Goal: Task Accomplishment & Management: Manage account settings

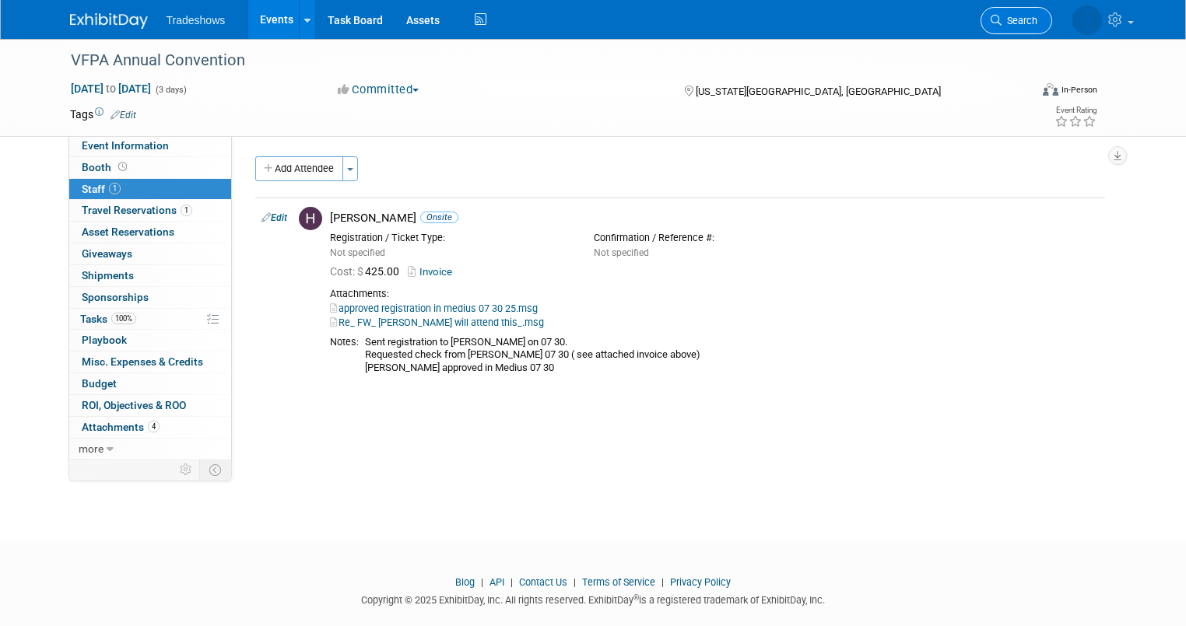
click at [1001, 18] on icon at bounding box center [996, 20] width 11 height 11
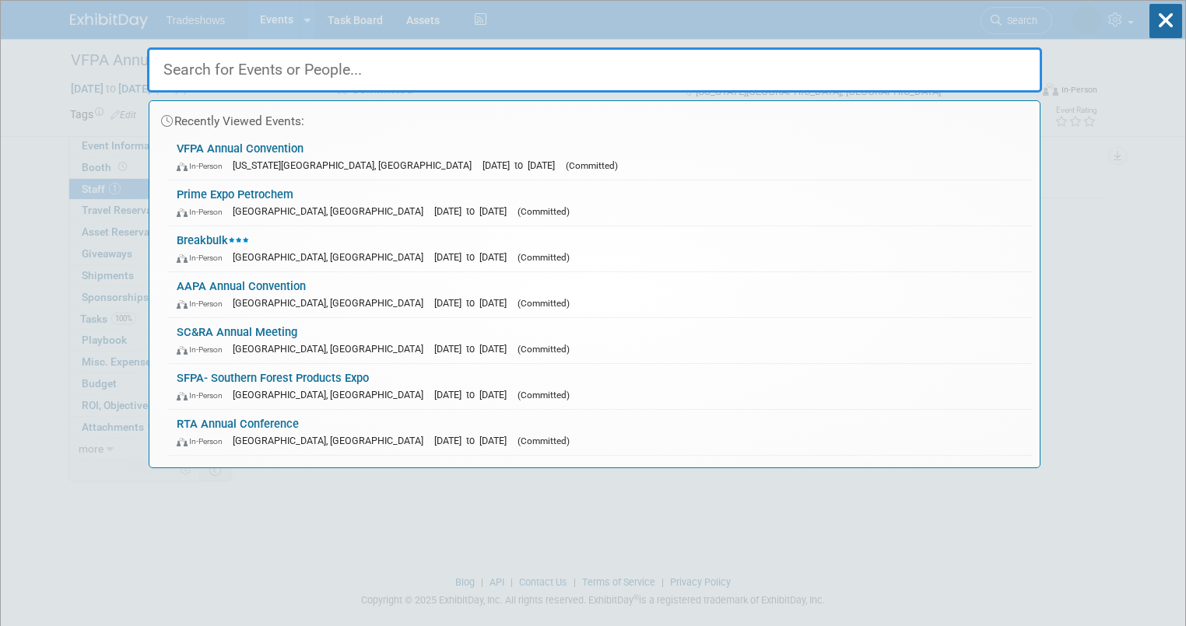
click at [218, 65] on input "text" at bounding box center [594, 69] width 895 height 45
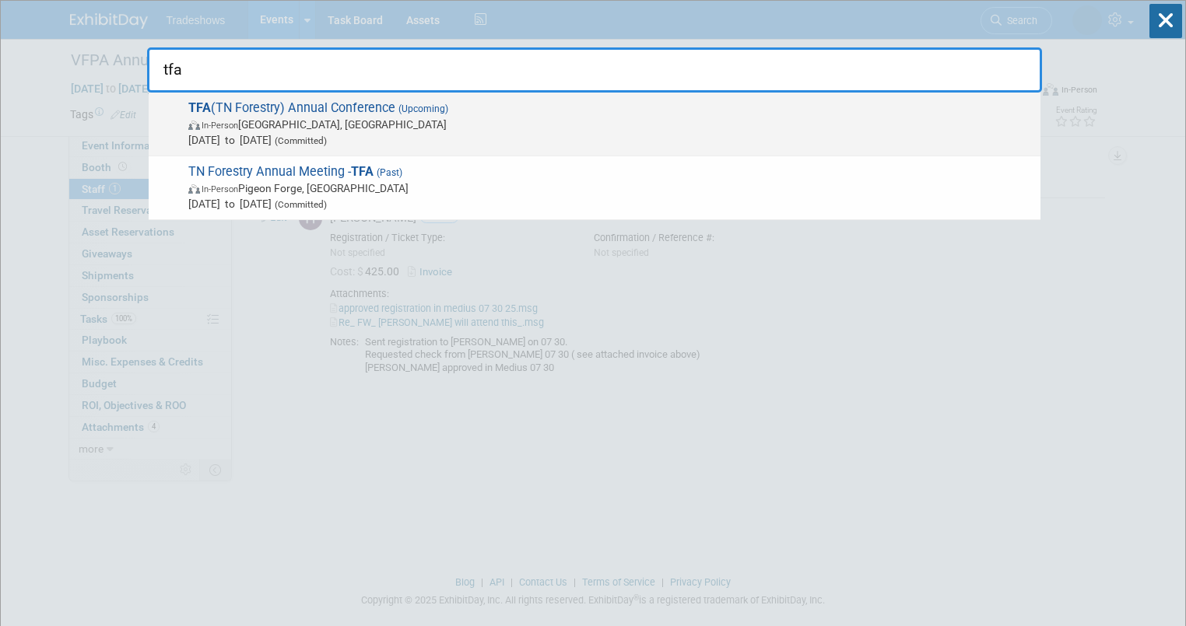
type input "tfa"
click at [280, 121] on span "In-Person Chattanooga, TN" at bounding box center [610, 125] width 844 height 16
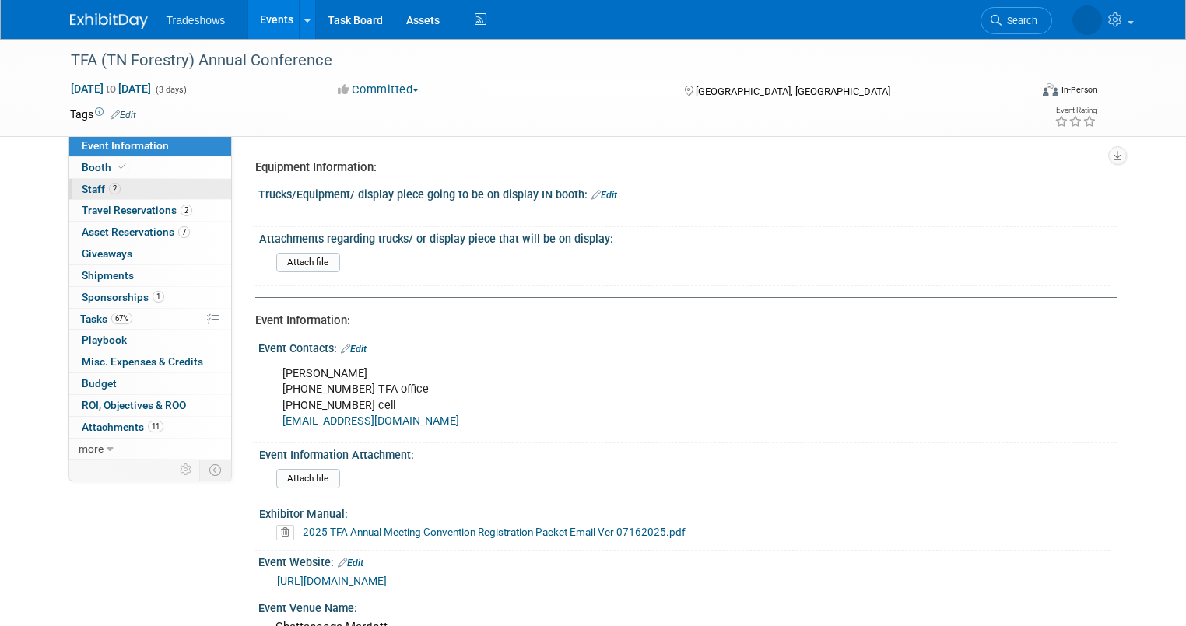
click at [193, 194] on link "2 Staff 2" at bounding box center [150, 189] width 162 height 21
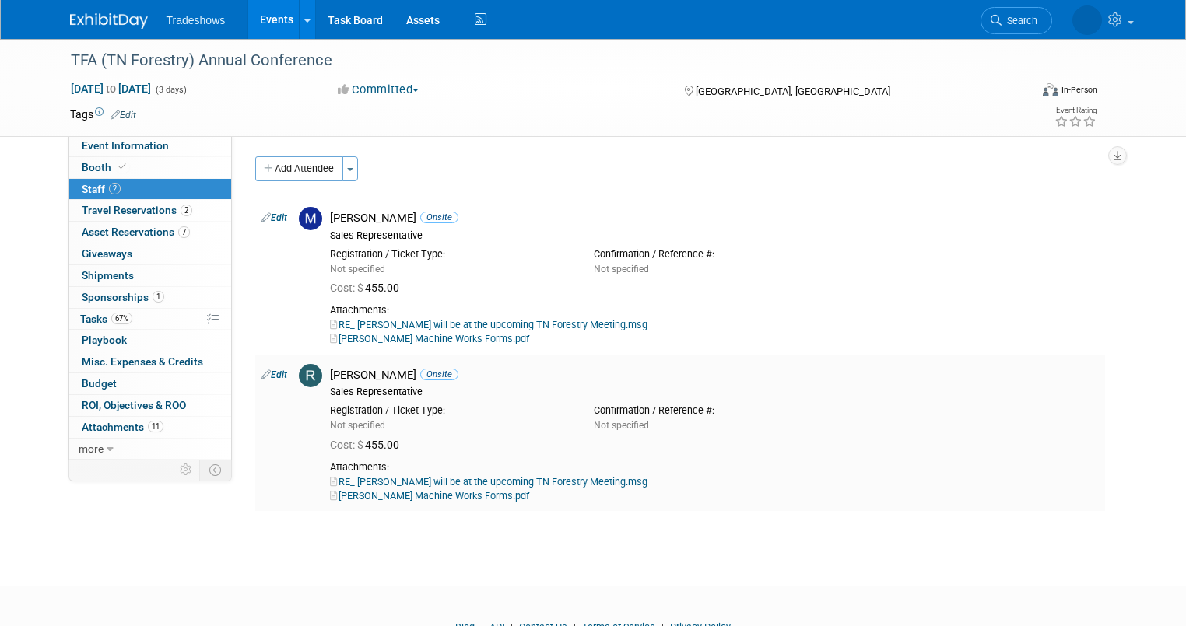
click at [403, 482] on link "RE_ Taylor will be at the upcoming TN Forestry Meeting.msg" at bounding box center [488, 482] width 317 height 12
click at [198, 233] on link "7 Asset Reservations 7" at bounding box center [150, 232] width 162 height 21
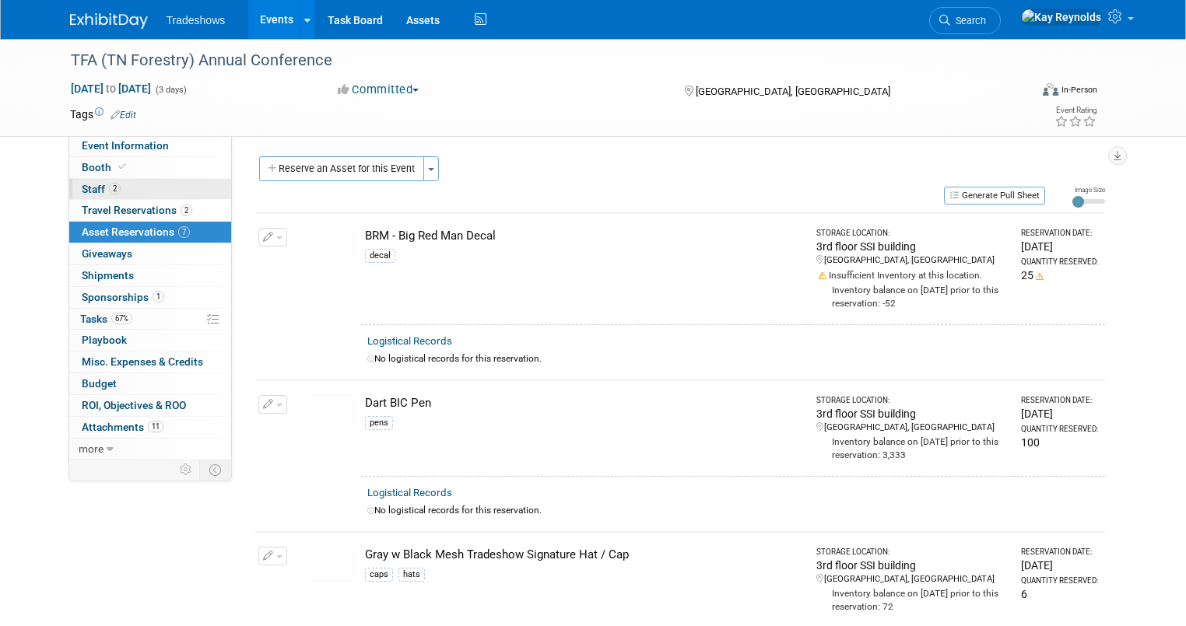
click at [187, 181] on link "2 Staff 2" at bounding box center [150, 189] width 162 height 21
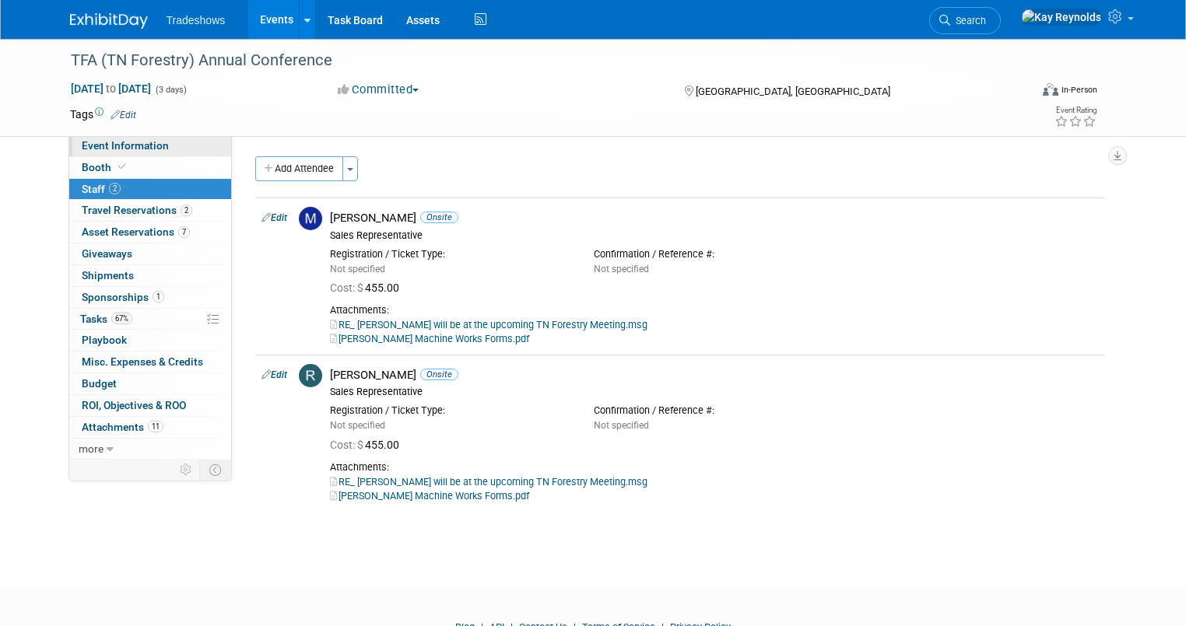
click at [184, 144] on link "Event Information" at bounding box center [150, 145] width 162 height 21
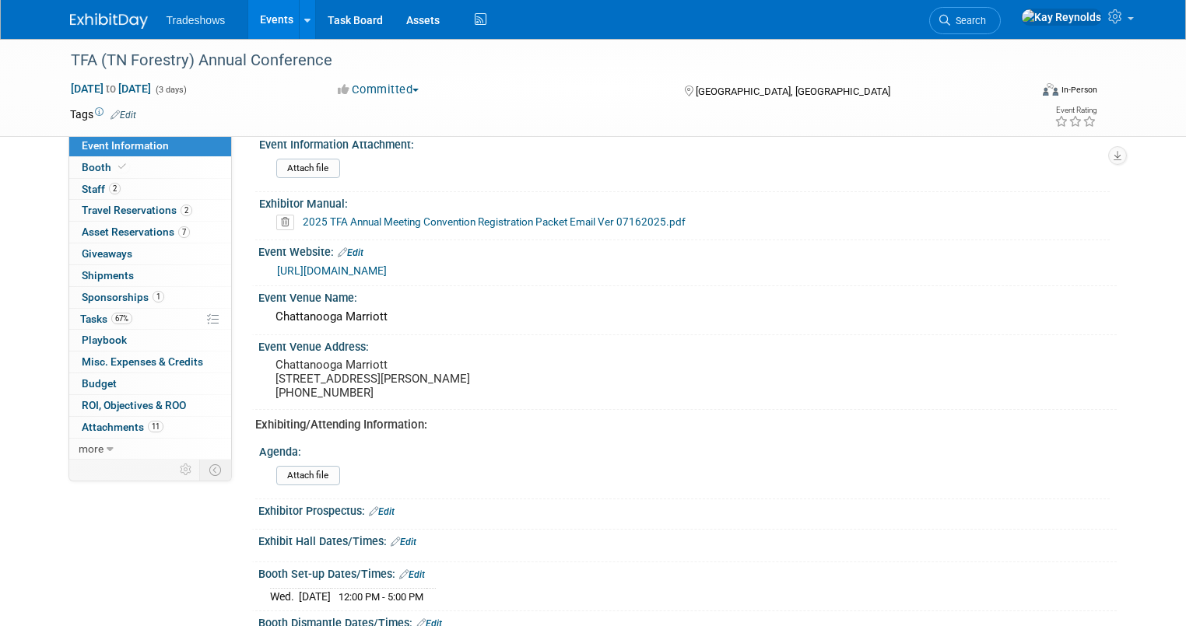
scroll to position [311, 0]
click at [177, 189] on link "2 Staff 2" at bounding box center [150, 189] width 162 height 21
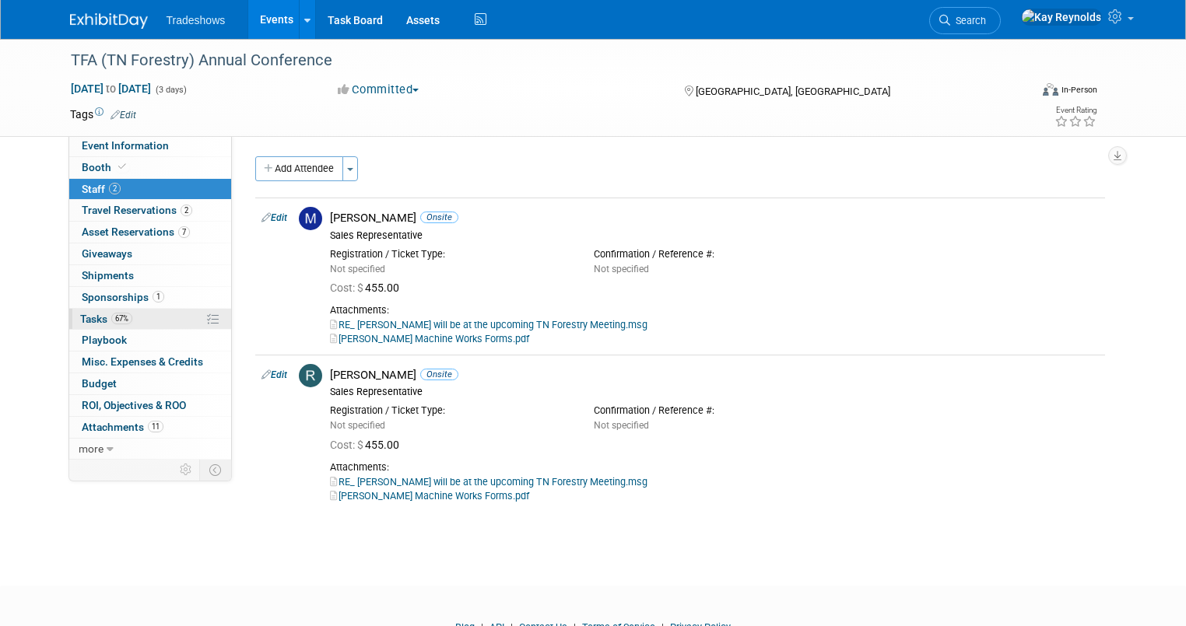
click at [146, 316] on link "67% Tasks 67%" at bounding box center [150, 319] width 162 height 21
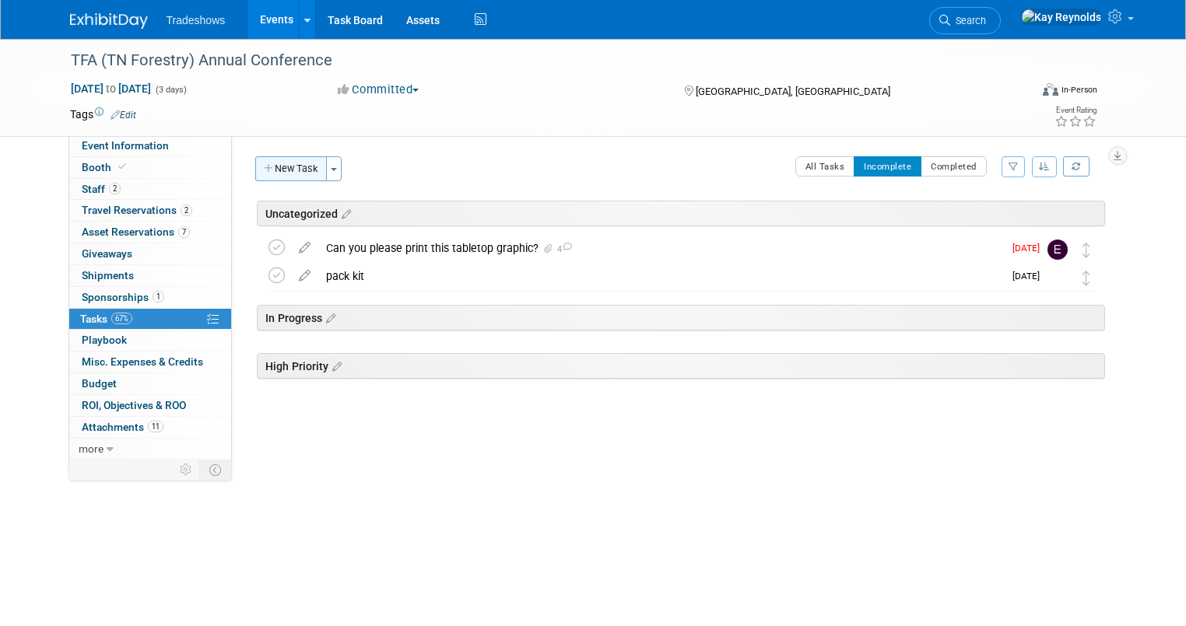
click at [275, 165] on button "New Task" at bounding box center [291, 168] width 72 height 25
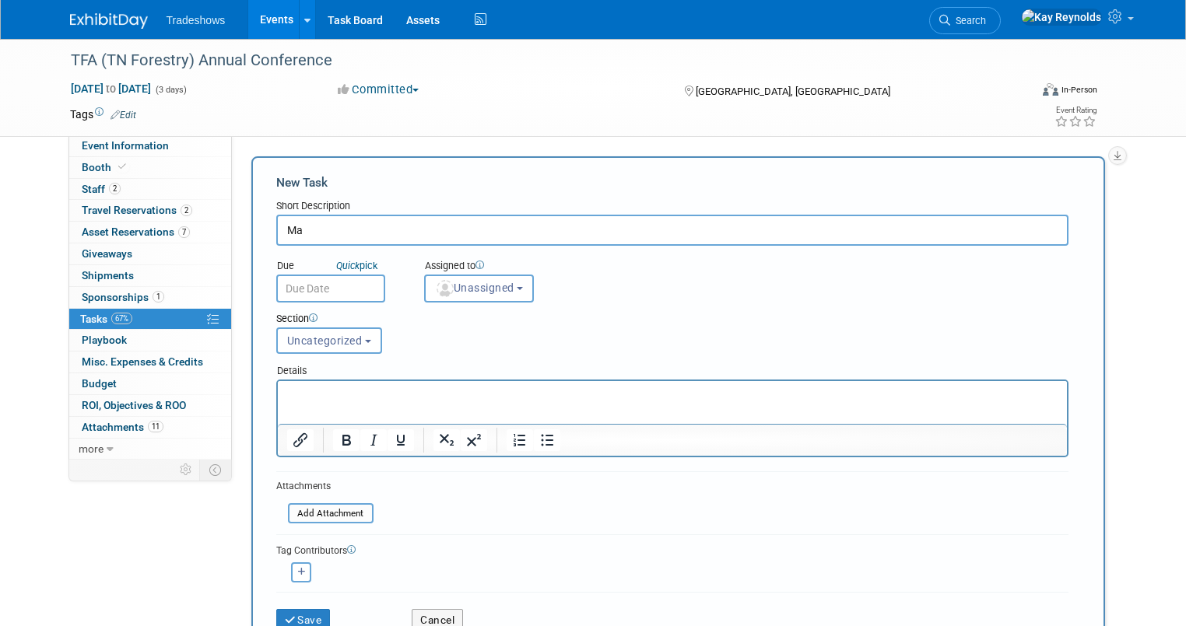
type input "M"
type input "H"
type input "HOw was this paid? Did Ray pay for this? I don't; see it on here and can't reca…"
click at [310, 295] on input "text" at bounding box center [330, 289] width 109 height 28
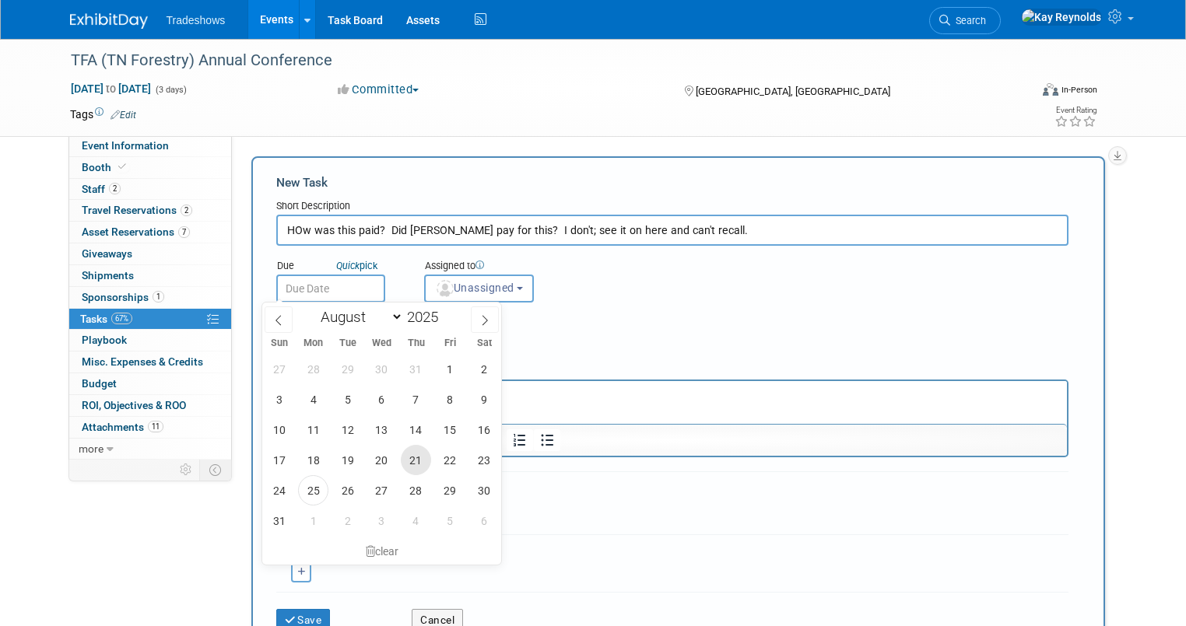
click at [414, 458] on span "21" at bounding box center [416, 460] width 30 height 30
type input "Aug 21, 2025"
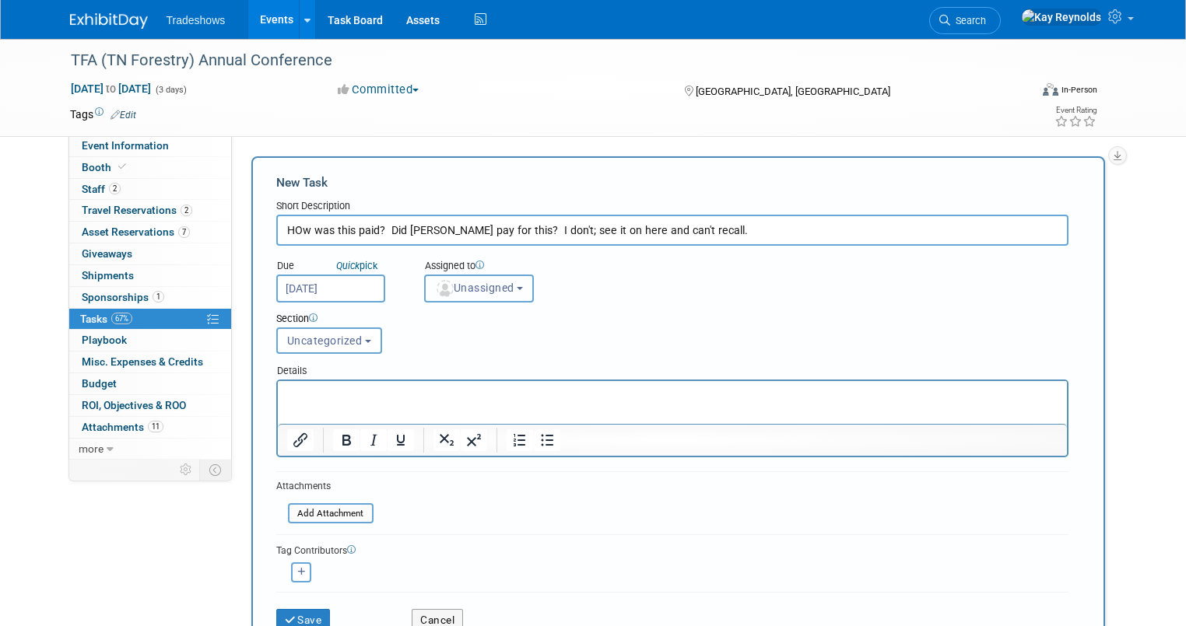
click at [438, 284] on img "button" at bounding box center [445, 288] width 17 height 17
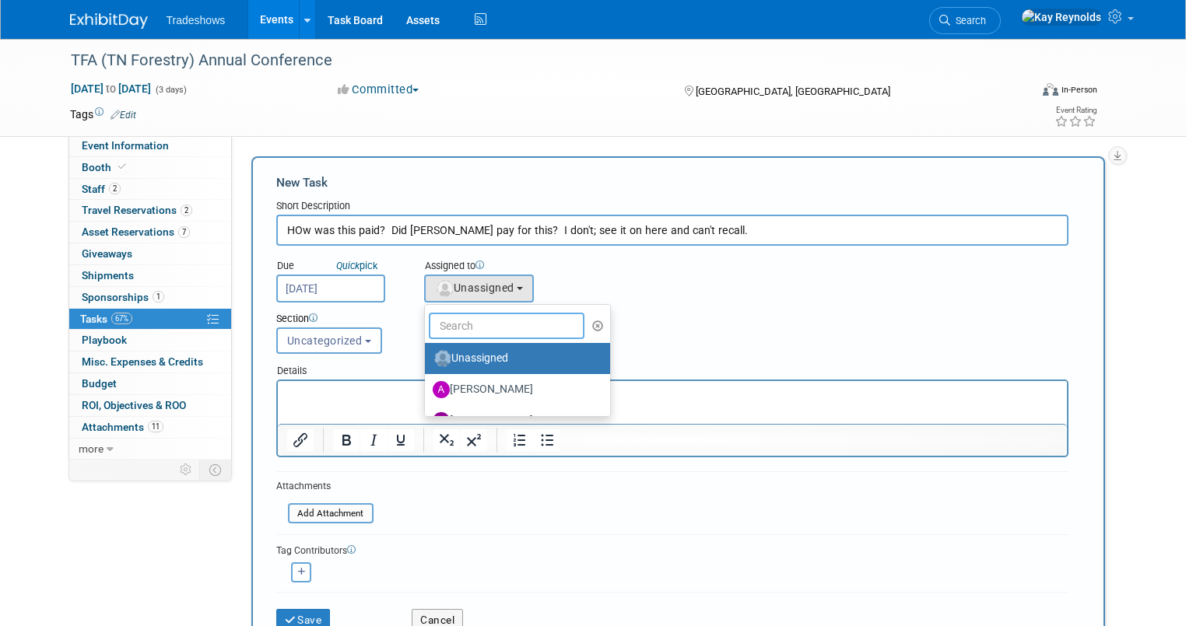
click at [459, 324] on input "text" at bounding box center [507, 326] width 156 height 26
type input "Mat"
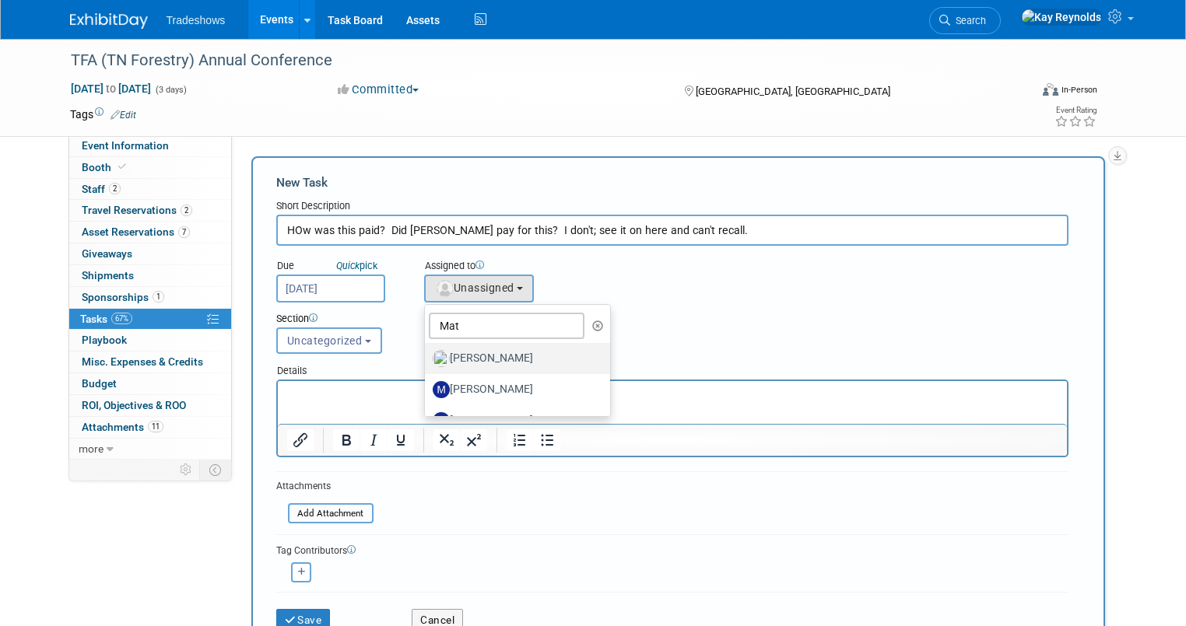
click at [487, 356] on label "[PERSON_NAME]" at bounding box center [514, 358] width 163 height 25
click at [427, 356] on input "[PERSON_NAME]" at bounding box center [422, 357] width 10 height 10
select select "53a61db3-ae1f-4f8e-85ed-74f10af30436"
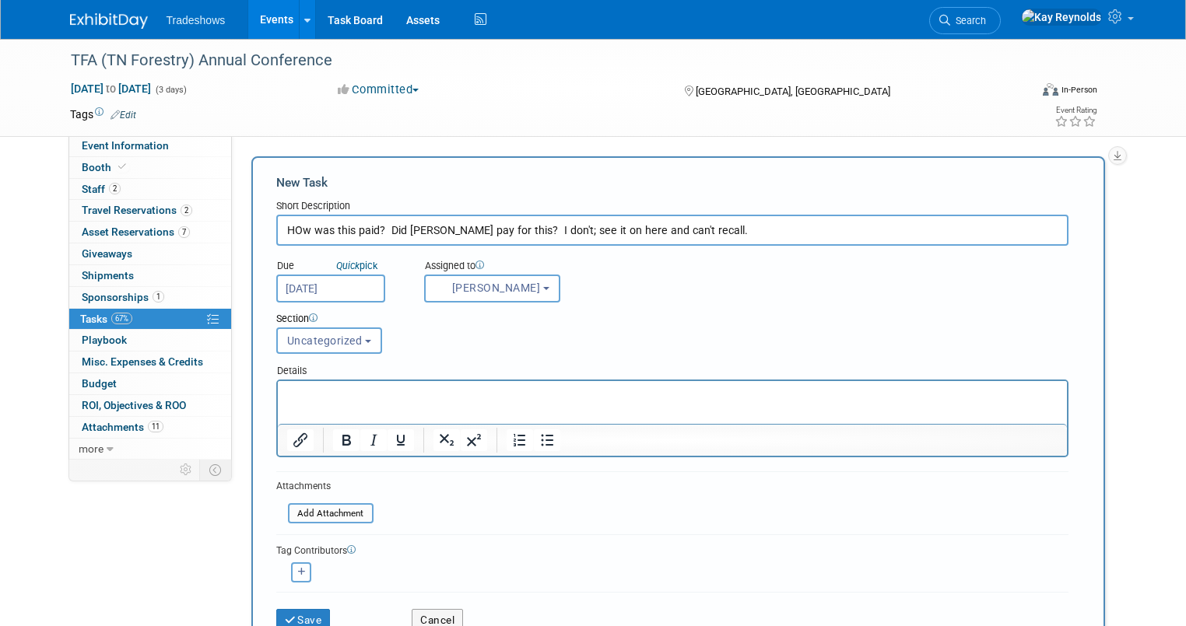
click at [298, 570] on icon "button" at bounding box center [302, 572] width 8 height 9
select select
click at [299, 605] on input "text" at bounding box center [363, 614] width 156 height 26
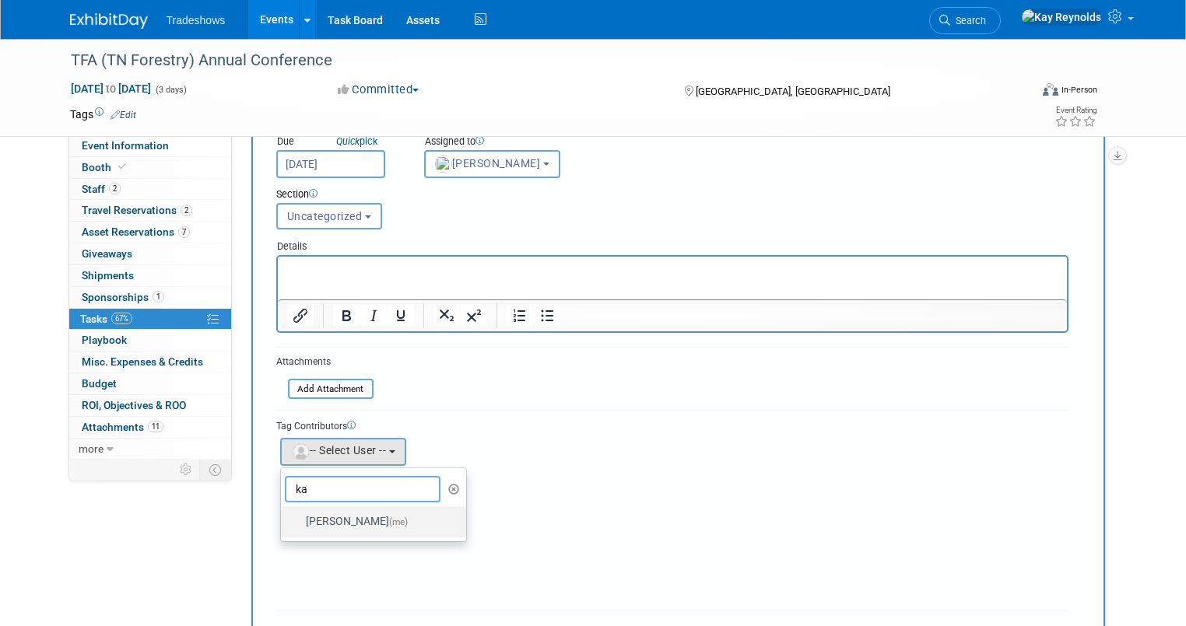
type input "ka"
click at [317, 515] on label "Kay Reynolds (me)" at bounding box center [370, 522] width 163 height 25
click at [283, 515] on input "Kay Reynolds (me)" at bounding box center [278, 520] width 10 height 10
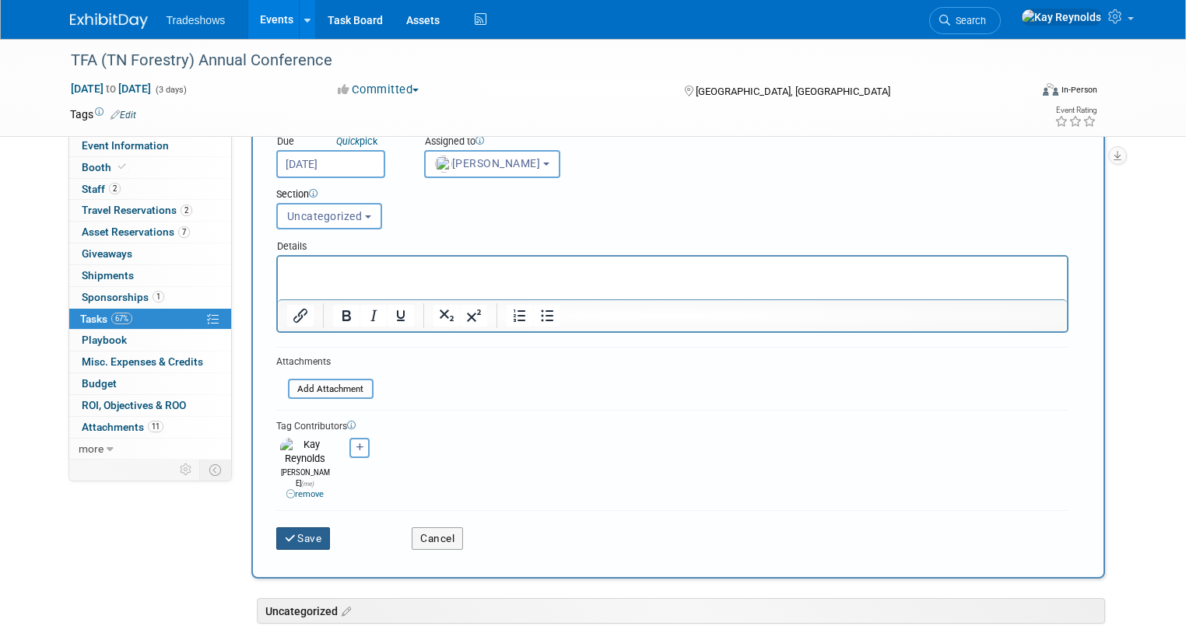
click at [282, 528] on button "Save" at bounding box center [303, 539] width 54 height 22
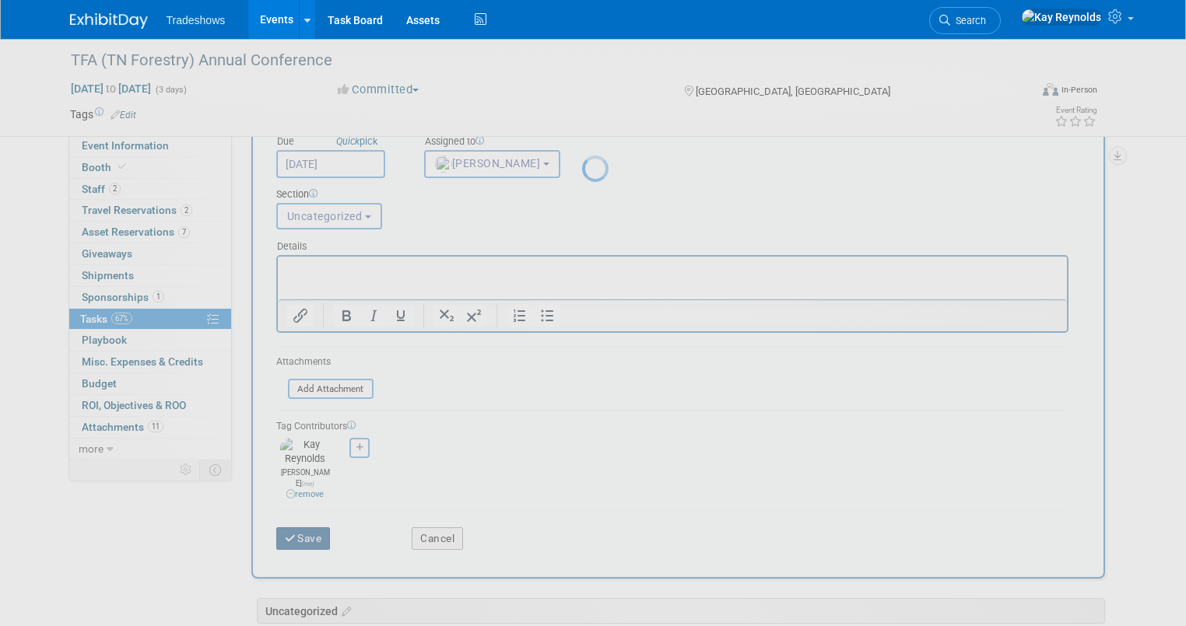
scroll to position [0, 0]
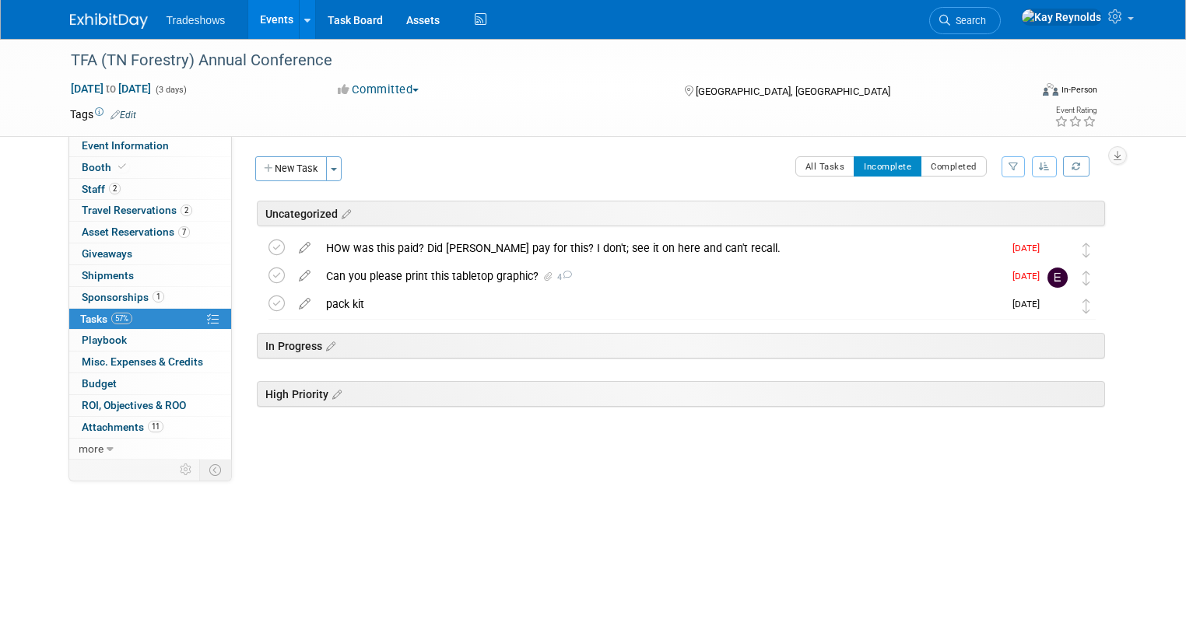
click at [413, 237] on div "HOw was this paid? Did Ray pay for this? I don't; see it on here and can't reca…" at bounding box center [660, 248] width 685 height 26
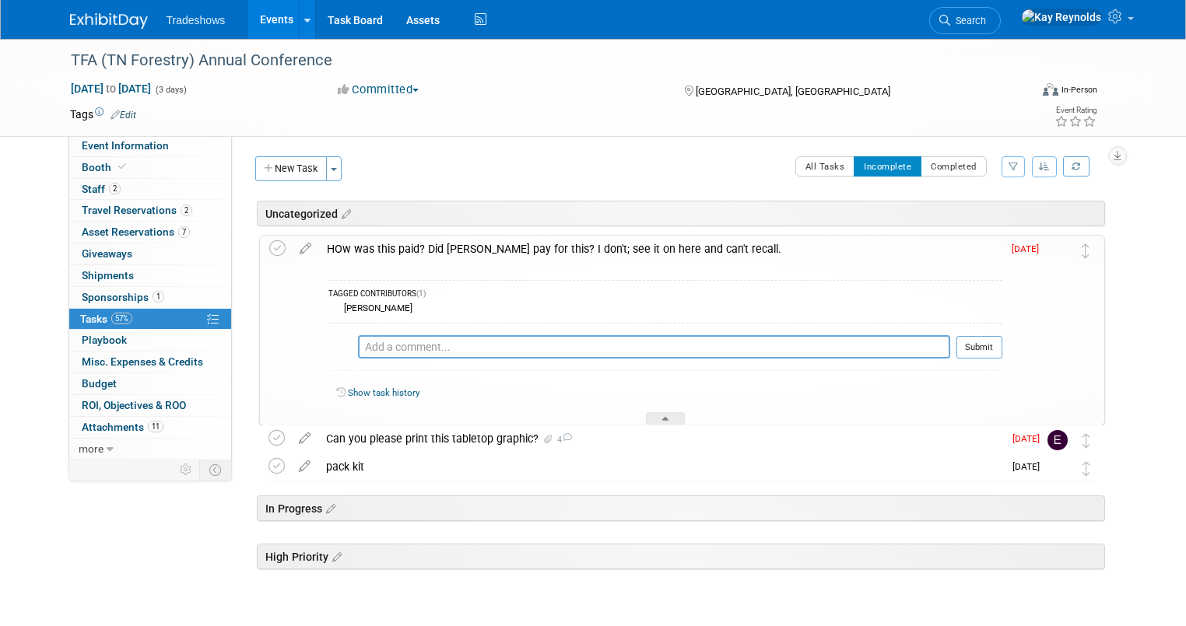
drag, startPoint x: 445, startPoint y: 251, endPoint x: 453, endPoint y: 249, distance: 7.9
click at [445, 251] on div "HOw was this paid? Did Ray pay for this? I don't; see it on here and can't reca…" at bounding box center [660, 249] width 683 height 26
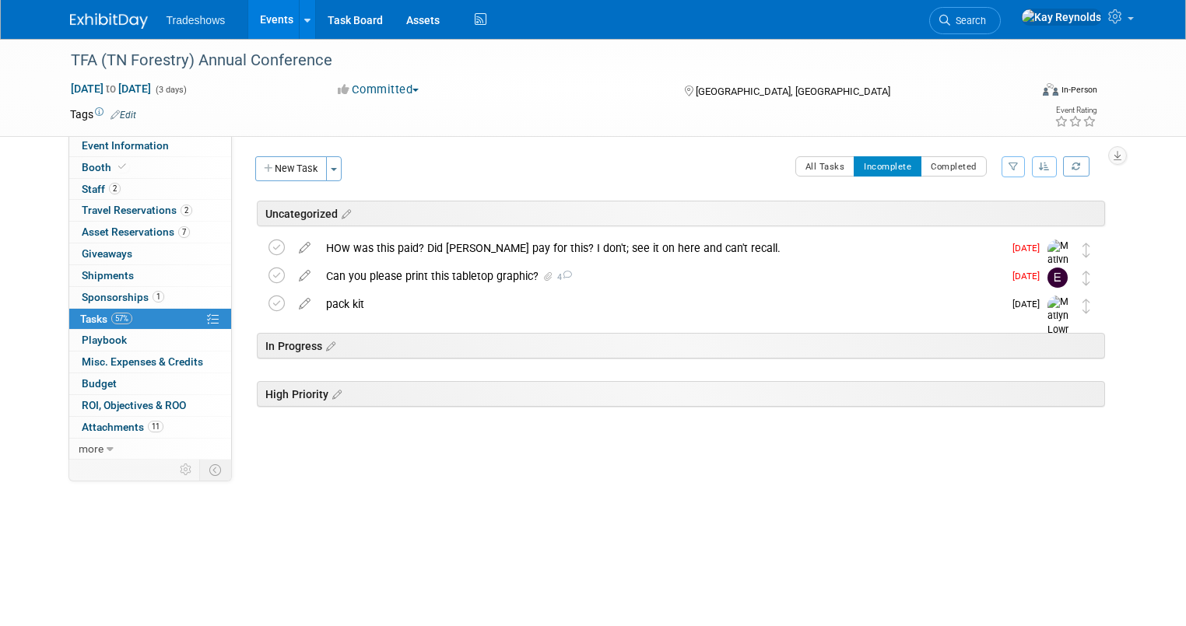
click at [293, 247] on icon at bounding box center [304, 244] width 27 height 19
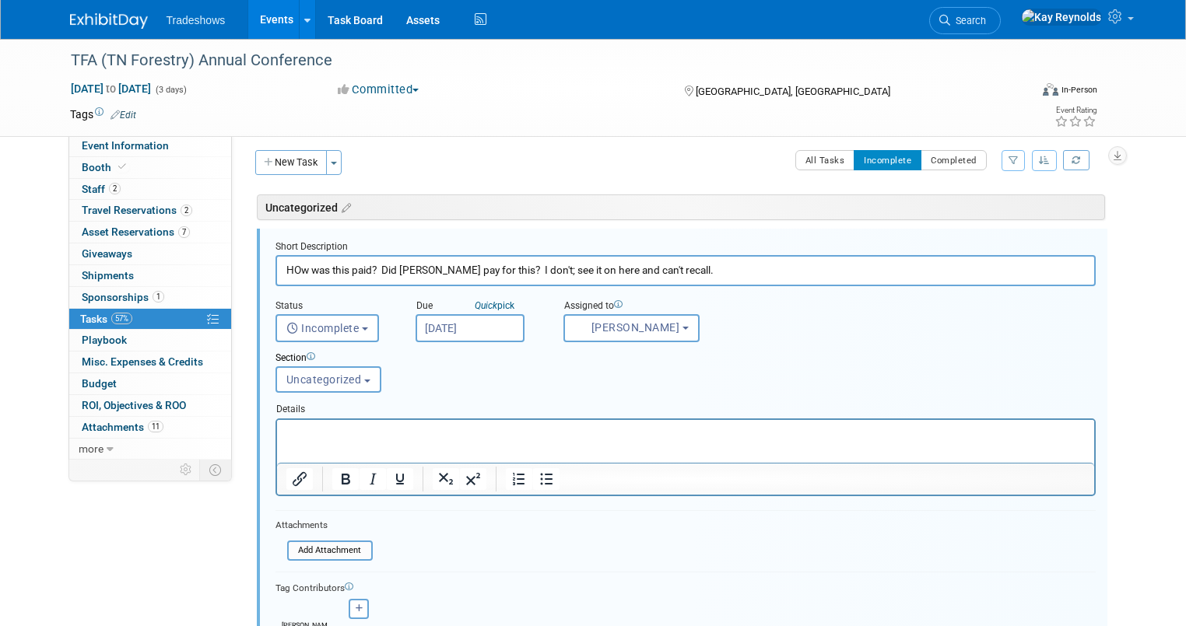
scroll to position [7, 0]
click at [286, 271] on input "HOw was this paid? Did Ray pay for this? I don't; see it on here and can't reca…" at bounding box center [685, 269] width 820 height 30
click at [111, 317] on span "57%" at bounding box center [121, 319] width 21 height 12
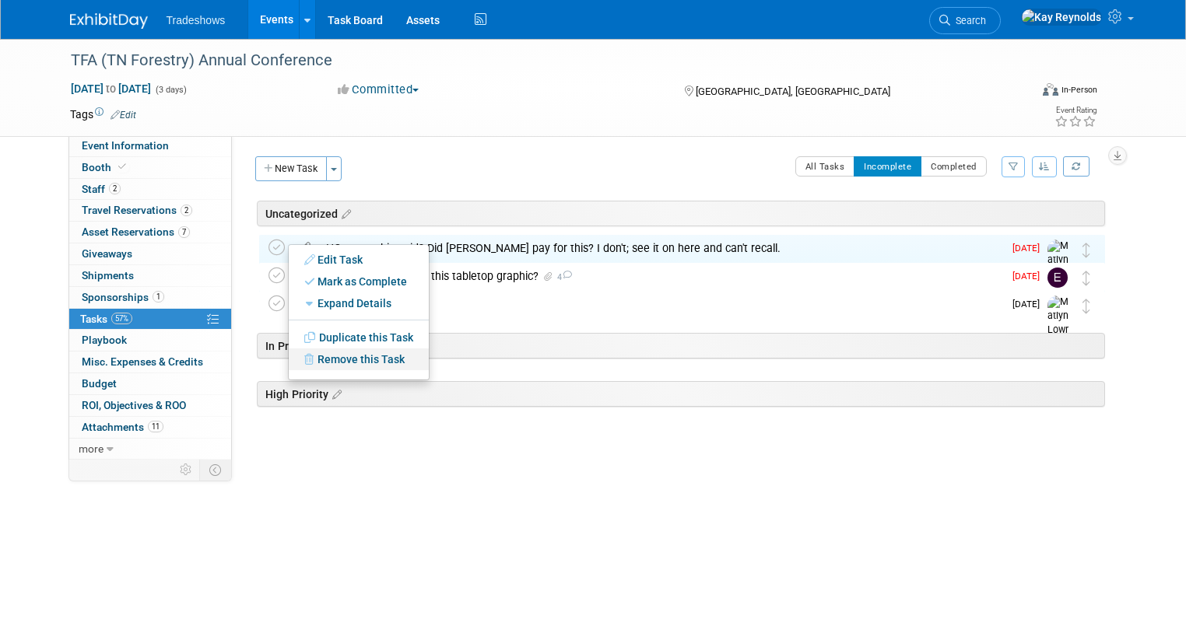
click at [359, 361] on link "Remove this Task" at bounding box center [359, 360] width 140 height 22
click at [486, 377] on link "Yes" at bounding box center [487, 372] width 45 height 25
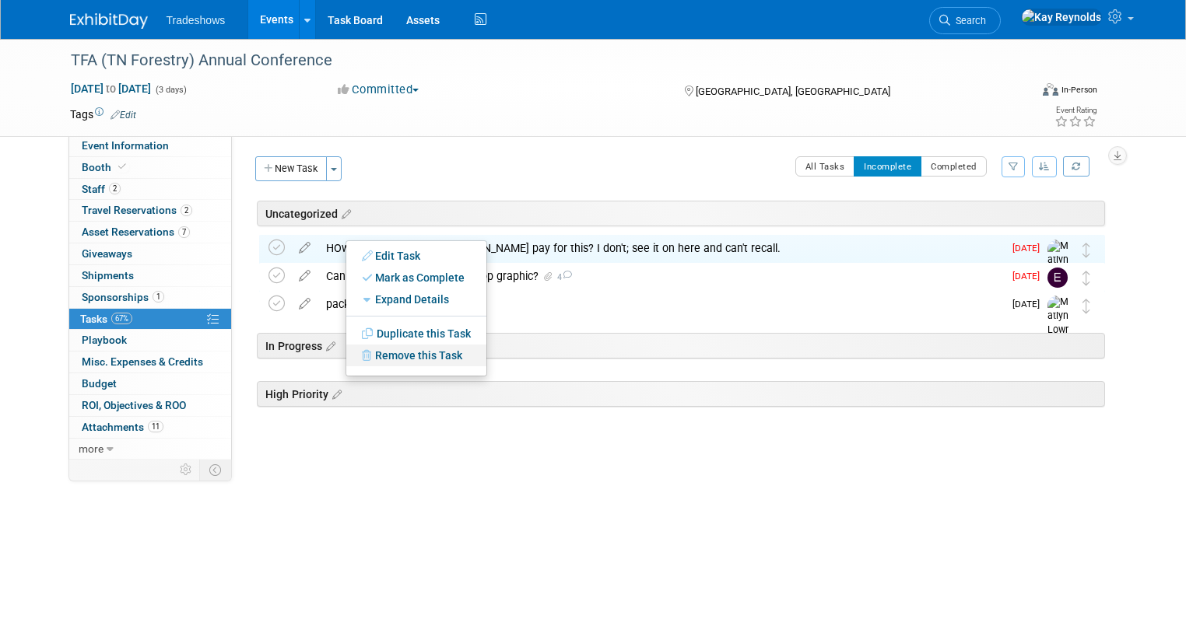
click at [409, 354] on link "Remove this Task" at bounding box center [416, 356] width 140 height 22
click at [543, 366] on link "Yes" at bounding box center [544, 368] width 45 height 25
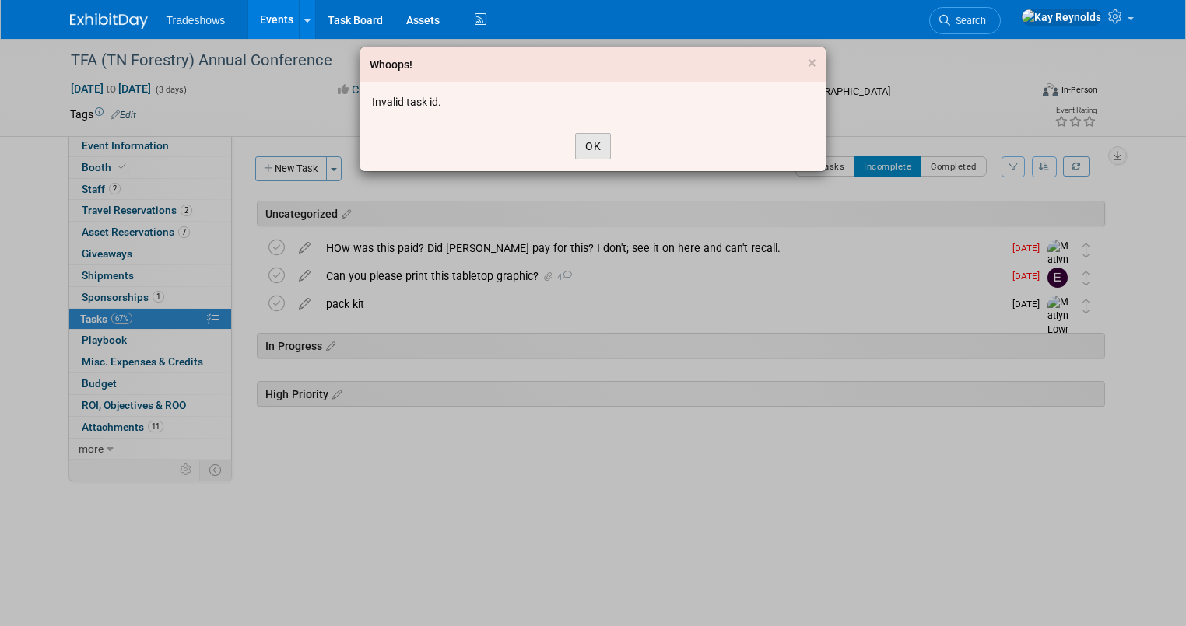
click at [595, 146] on button "OK" at bounding box center [593, 146] width 36 height 26
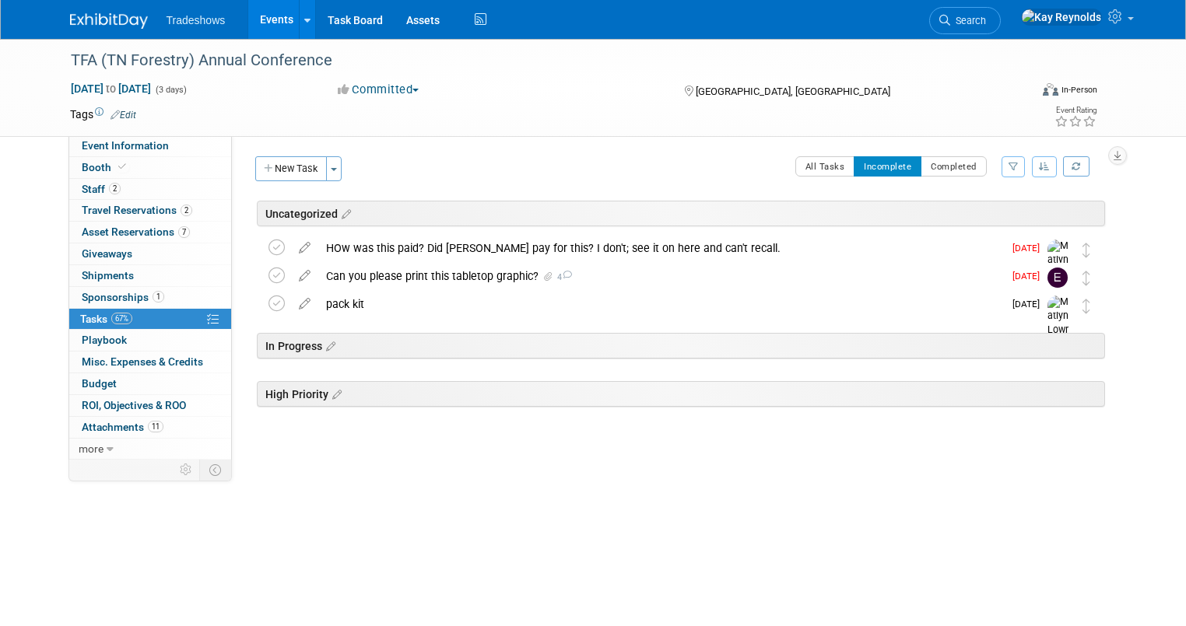
click at [546, 340] on div "In Progress" at bounding box center [681, 346] width 848 height 26
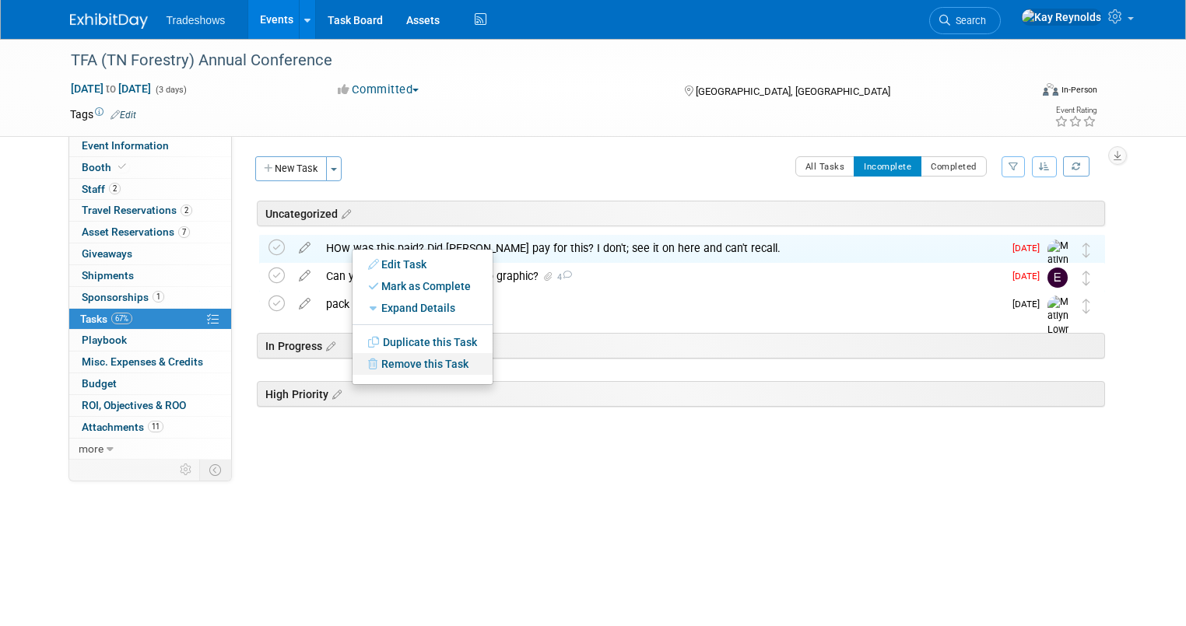
click at [391, 363] on link "Remove this Task" at bounding box center [422, 364] width 140 height 22
click at [538, 383] on link "Yes" at bounding box center [550, 377] width 45 height 25
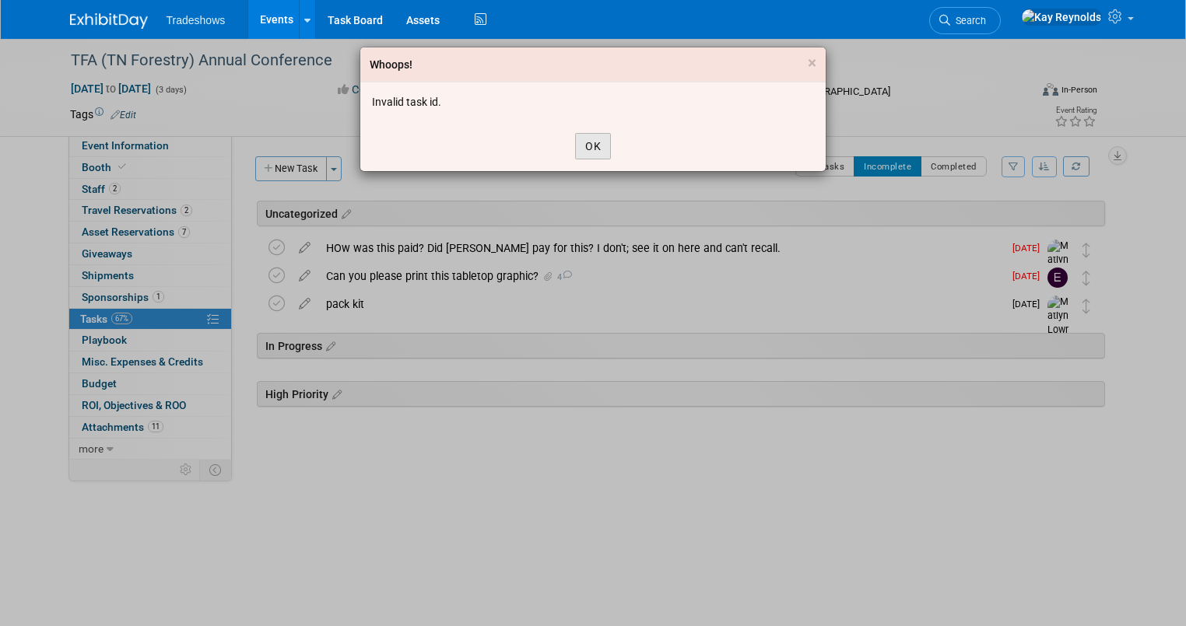
click at [591, 142] on button "OK" at bounding box center [593, 146] width 36 height 26
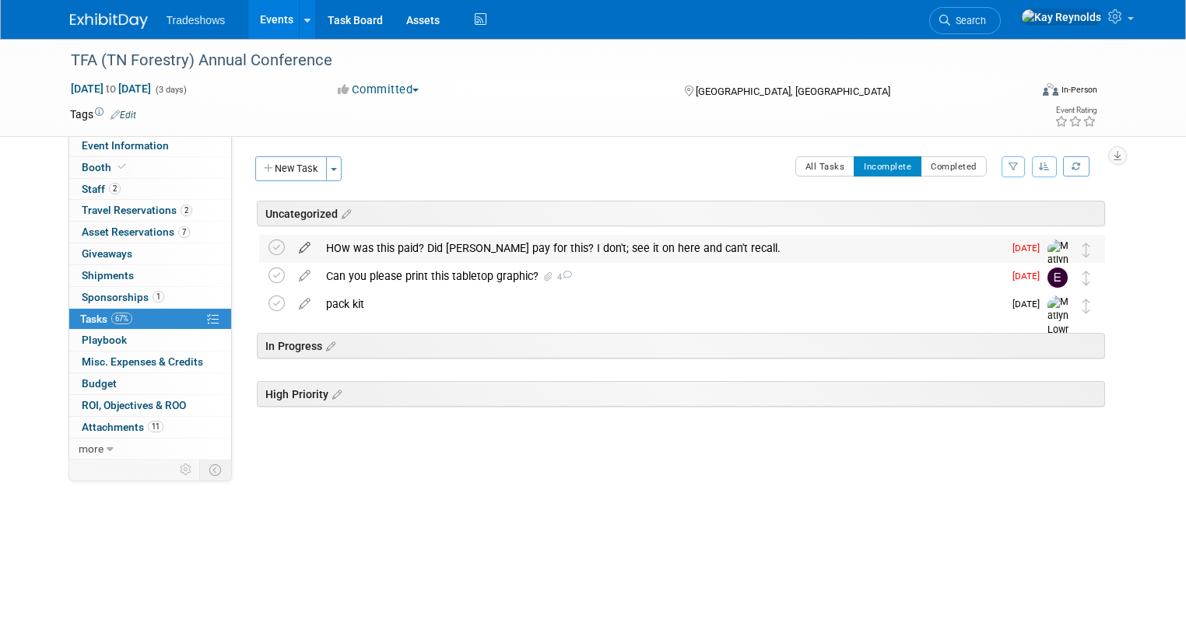
click at [291, 242] on icon at bounding box center [304, 244] width 27 height 19
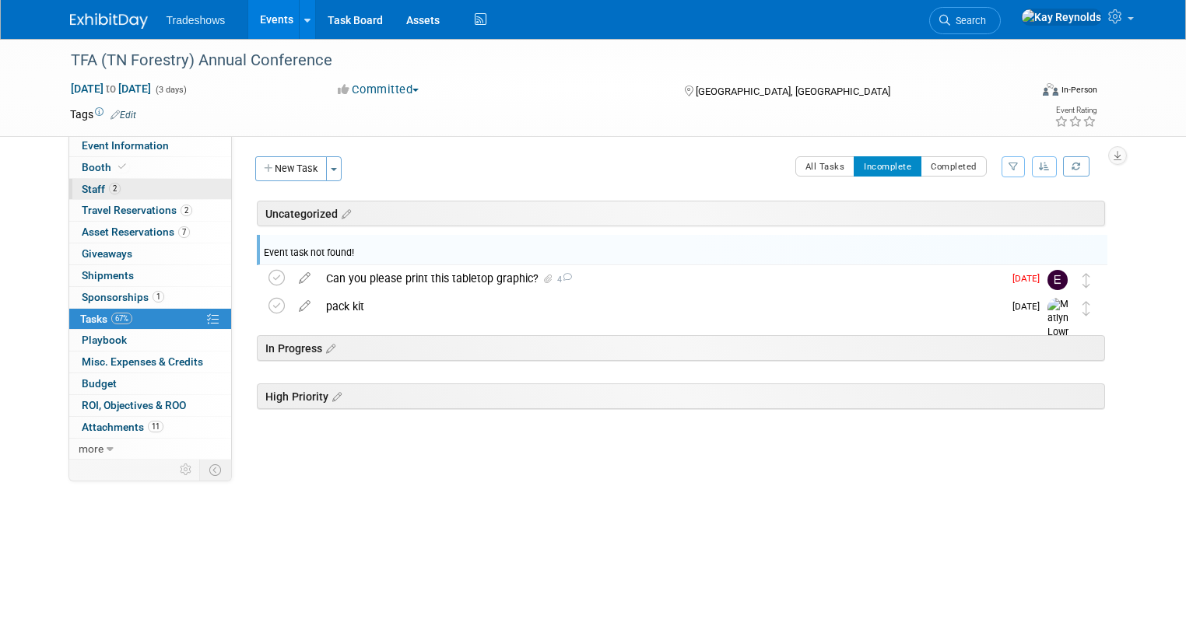
click at [131, 189] on link "2 Staff 2" at bounding box center [150, 189] width 162 height 21
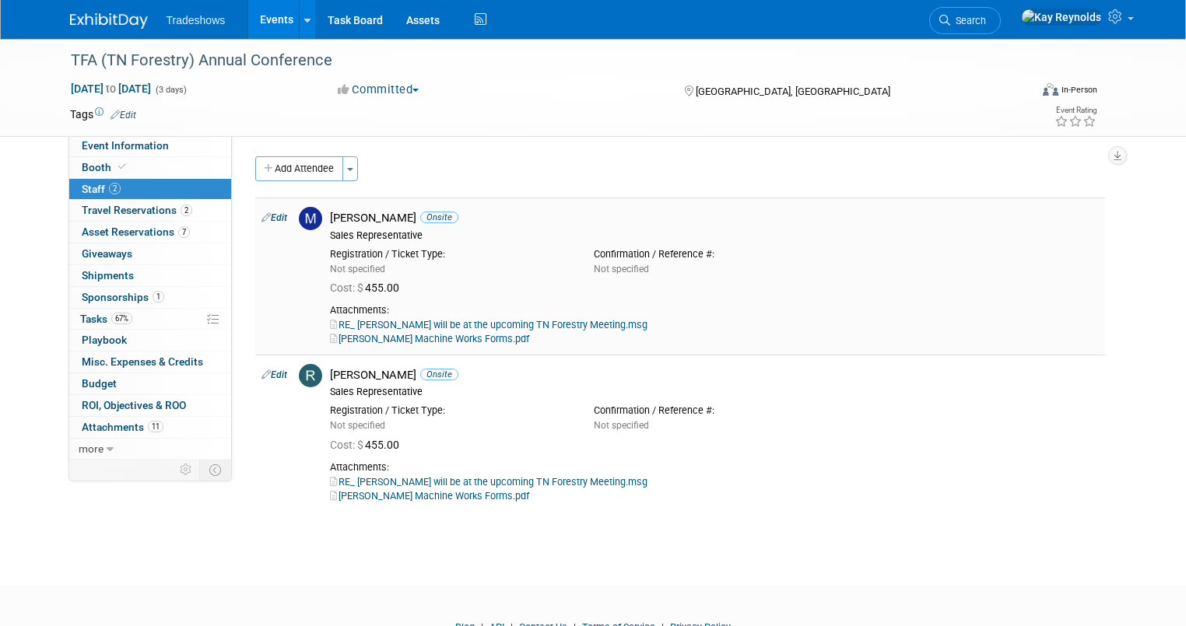
click at [370, 338] on link "Taylor Machine Works Forms.pdf" at bounding box center [429, 339] width 199 height 12
click at [95, 383] on span "Budget" at bounding box center [99, 383] width 35 height 12
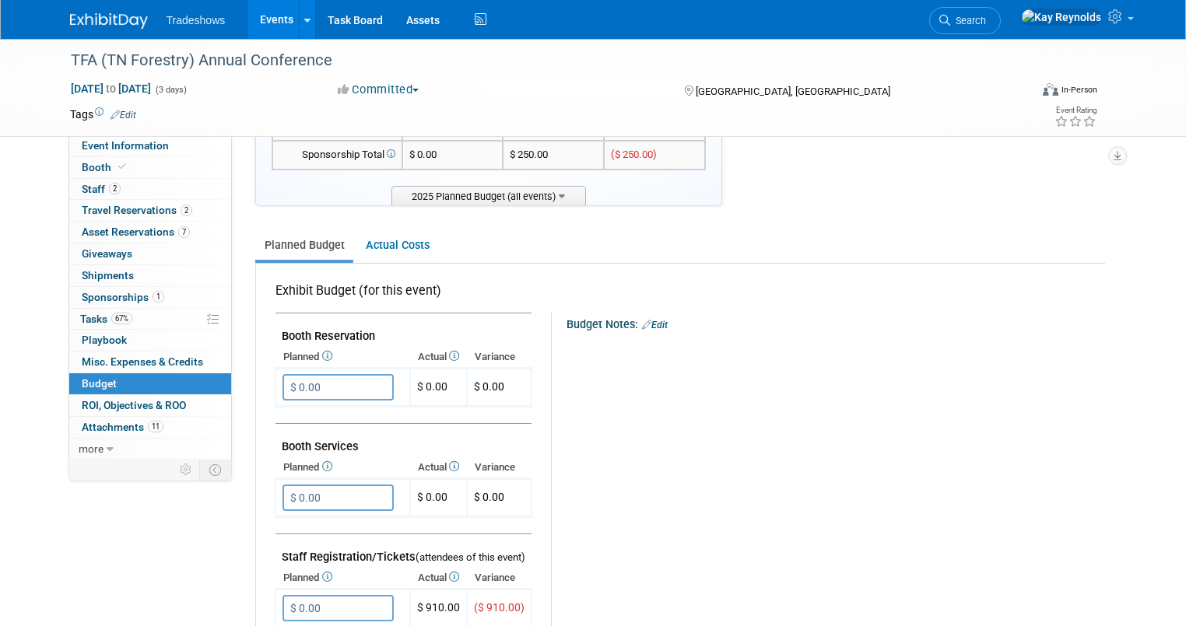
scroll to position [124, 0]
click at [131, 233] on span "Asset Reservations 7" at bounding box center [136, 232] width 108 height 12
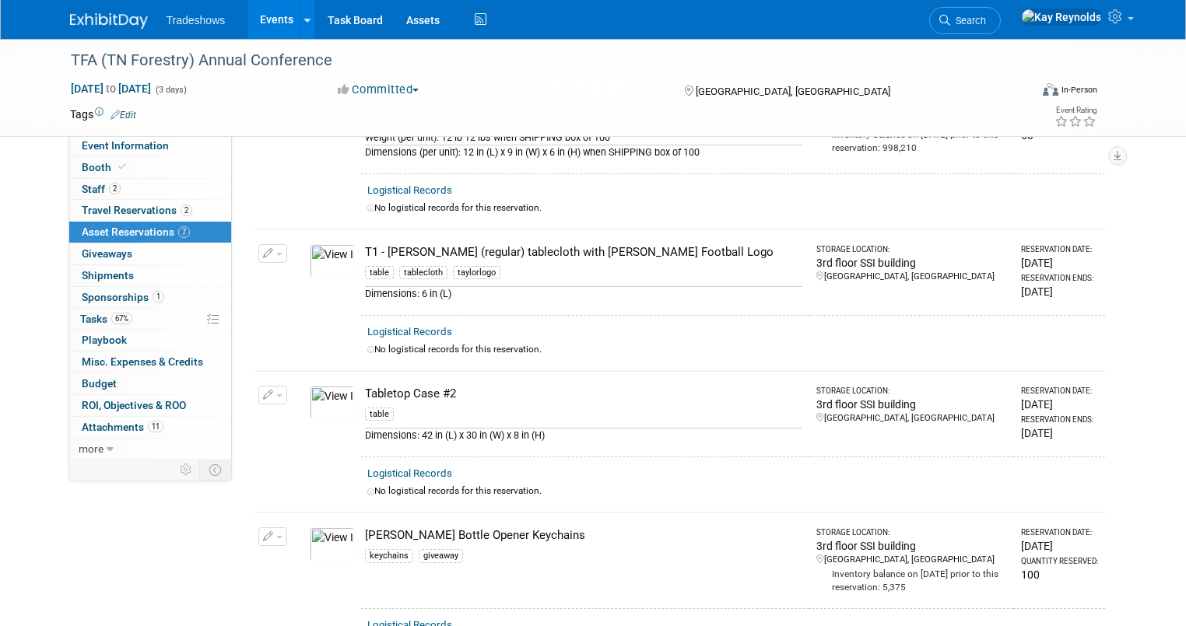
scroll to position [622, 0]
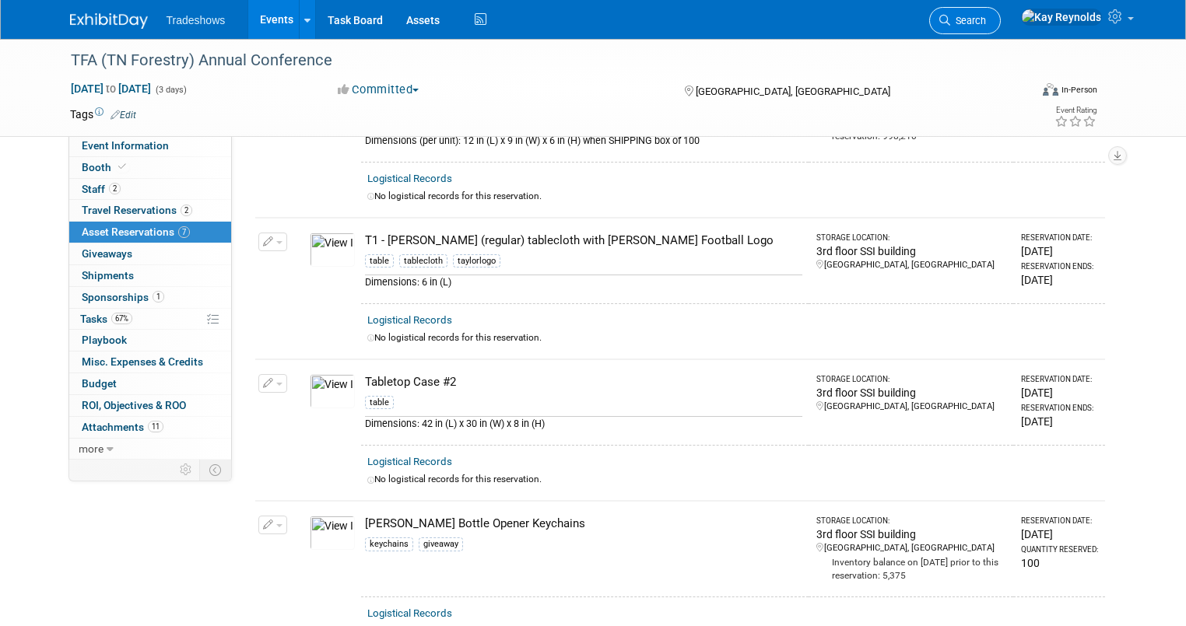
click at [986, 16] on span "Search" at bounding box center [968, 21] width 36 height 12
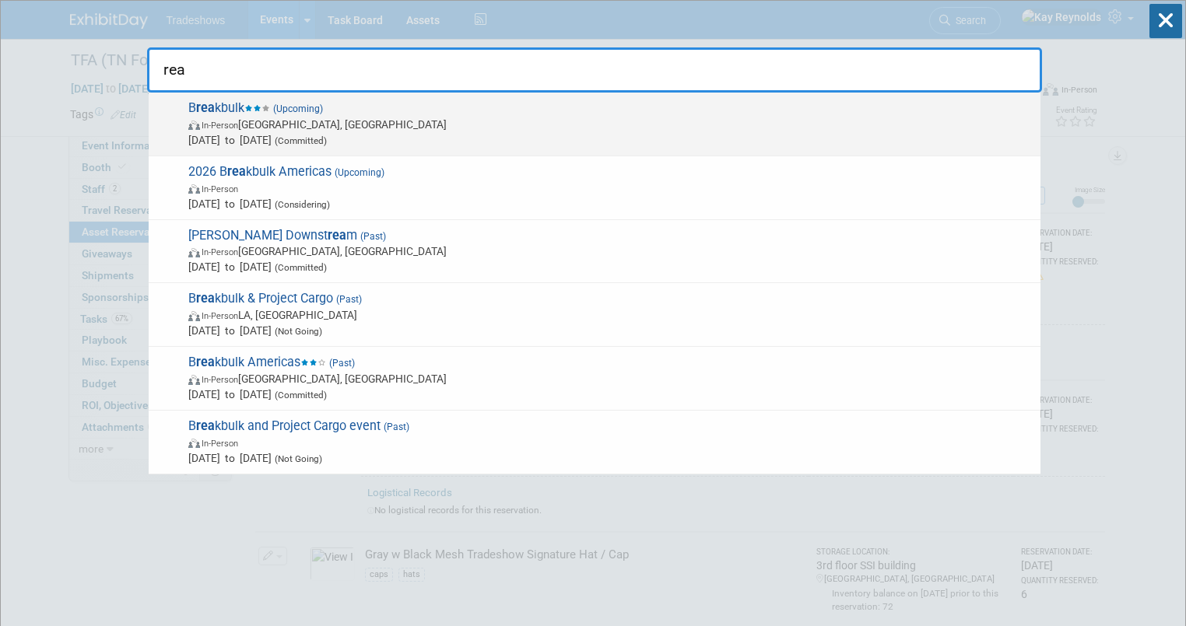
type input "rea"
click at [248, 128] on span "In-Person Houston, TX" at bounding box center [610, 125] width 844 height 16
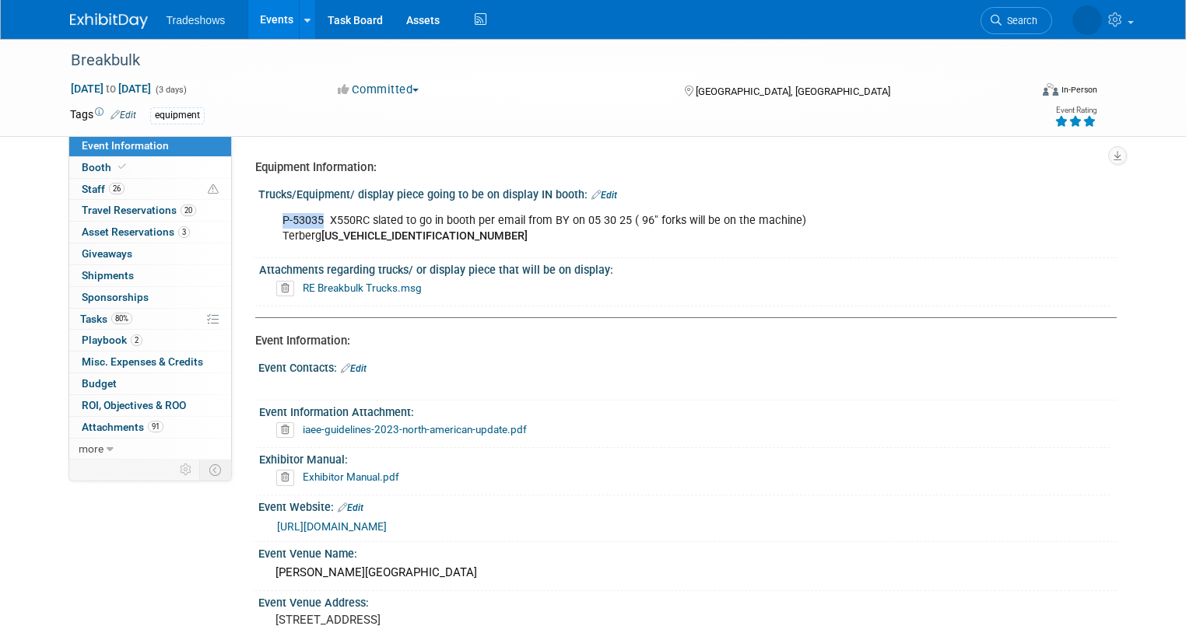
drag, startPoint x: 308, startPoint y: 215, endPoint x: 261, endPoint y: 215, distance: 47.5
click at [272, 215] on div "P-53035 X550RC slated to go in booth per email from BY on 05 30 25 ( 96" forks …" at bounding box center [611, 228] width 679 height 47
copy div "P-53035"
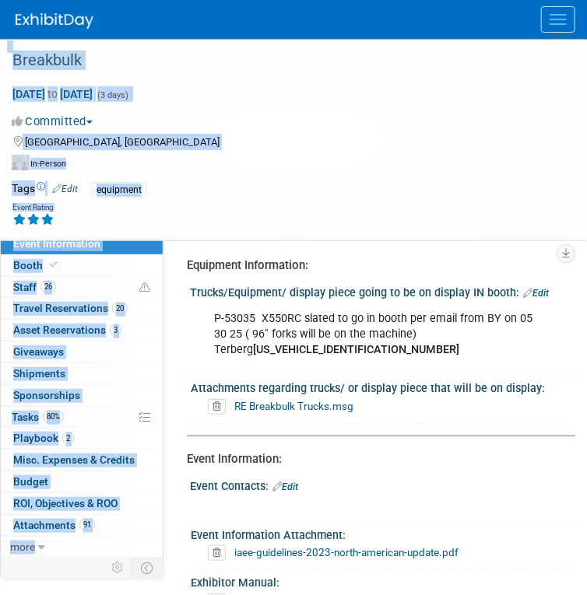
drag, startPoint x: 338, startPoint y: 11, endPoint x: 274, endPoint y: -143, distance: 167.1
click at [274, 0] on html "Tradeshows Events Add Event Bulk Upload Events Shareable Event Boards Recently …" at bounding box center [293, 297] width 587 height 595
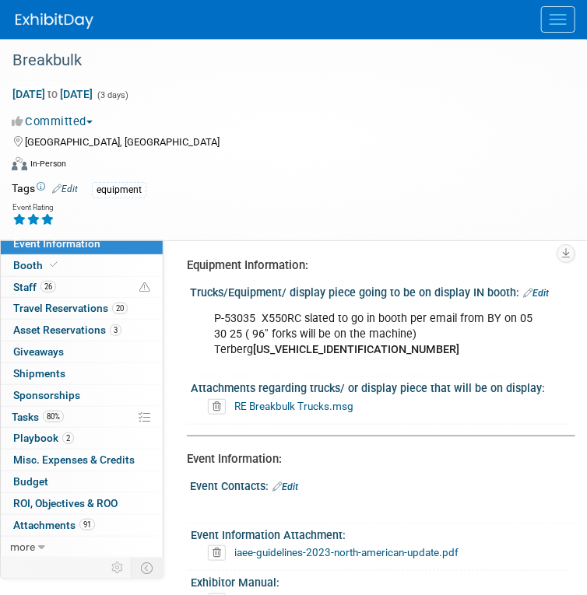
click at [314, 24] on div at bounding box center [301, 19] width 571 height 39
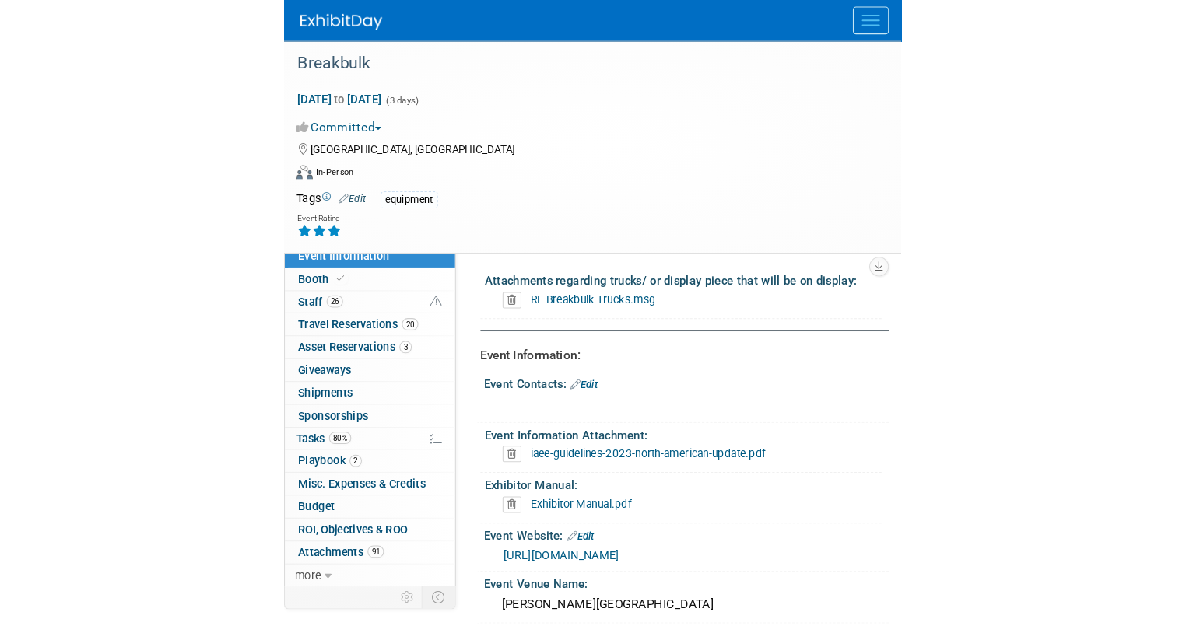
scroll to position [124, 0]
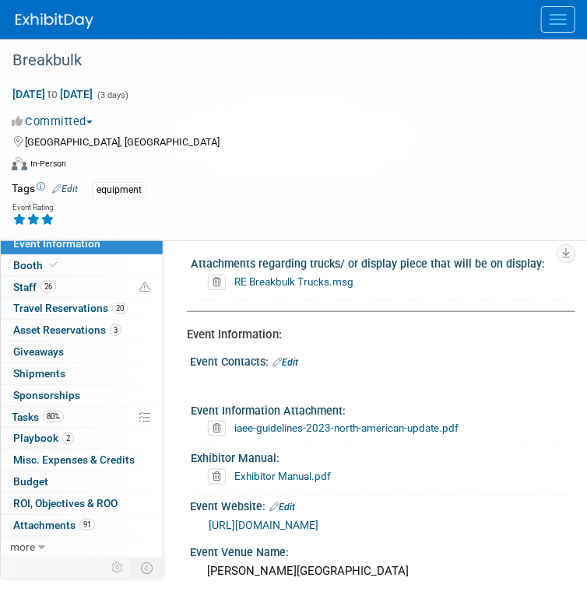
click at [370, 21] on div at bounding box center [301, 19] width 571 height 39
click at [501, 22] on div at bounding box center [301, 19] width 571 height 39
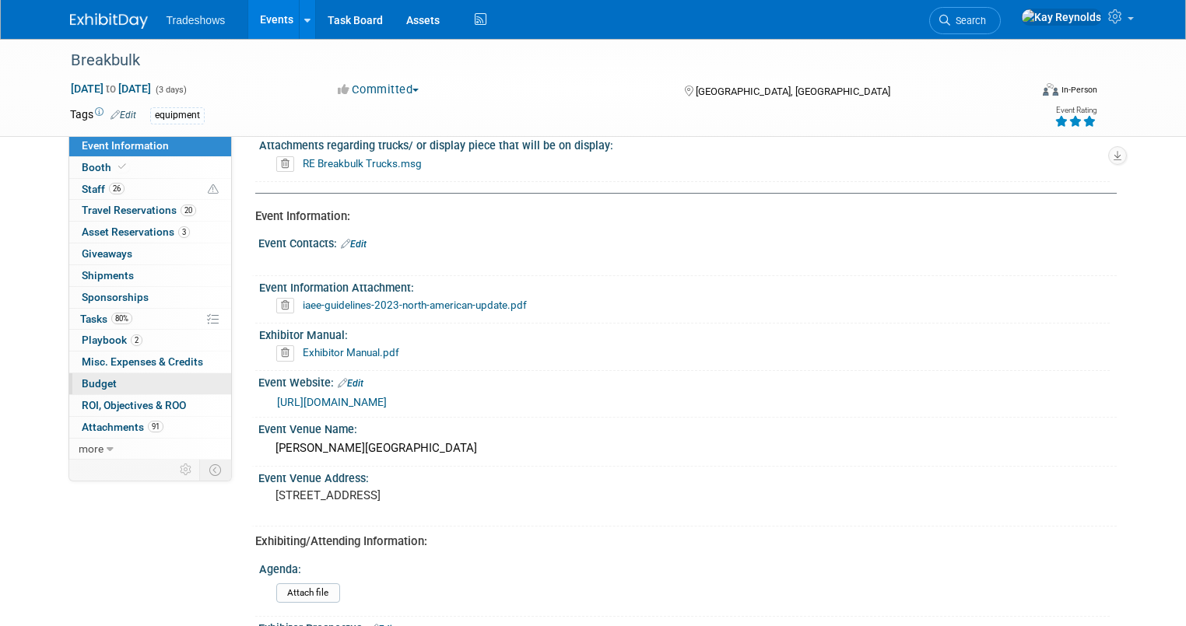
click at [131, 385] on link "Budget" at bounding box center [150, 383] width 162 height 21
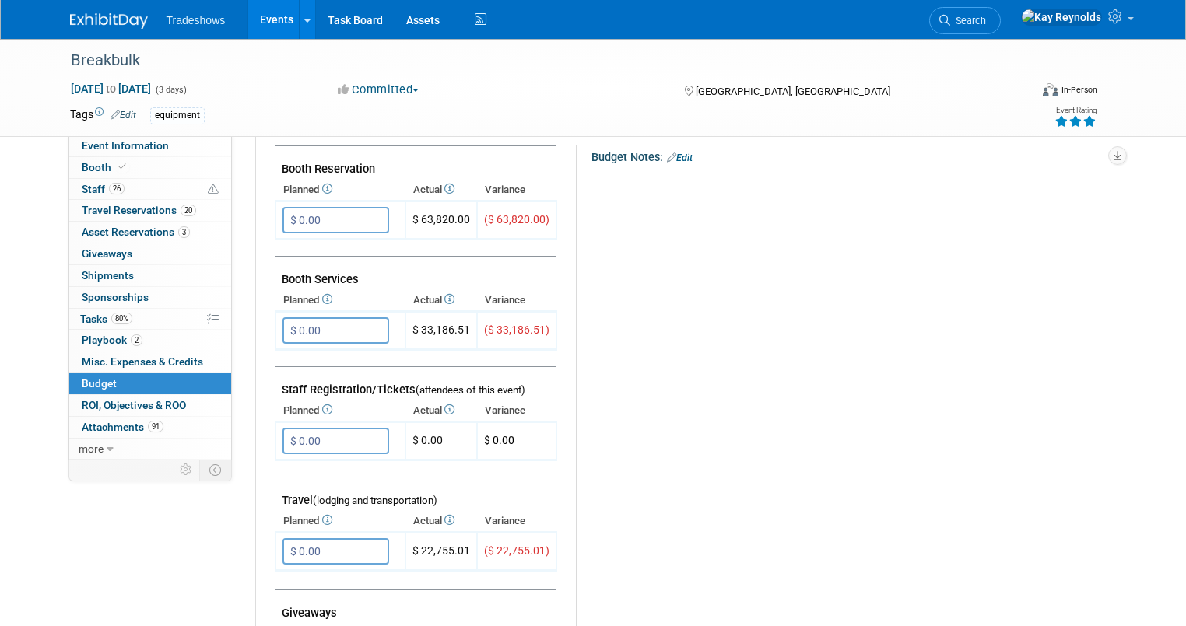
scroll to position [189, 0]
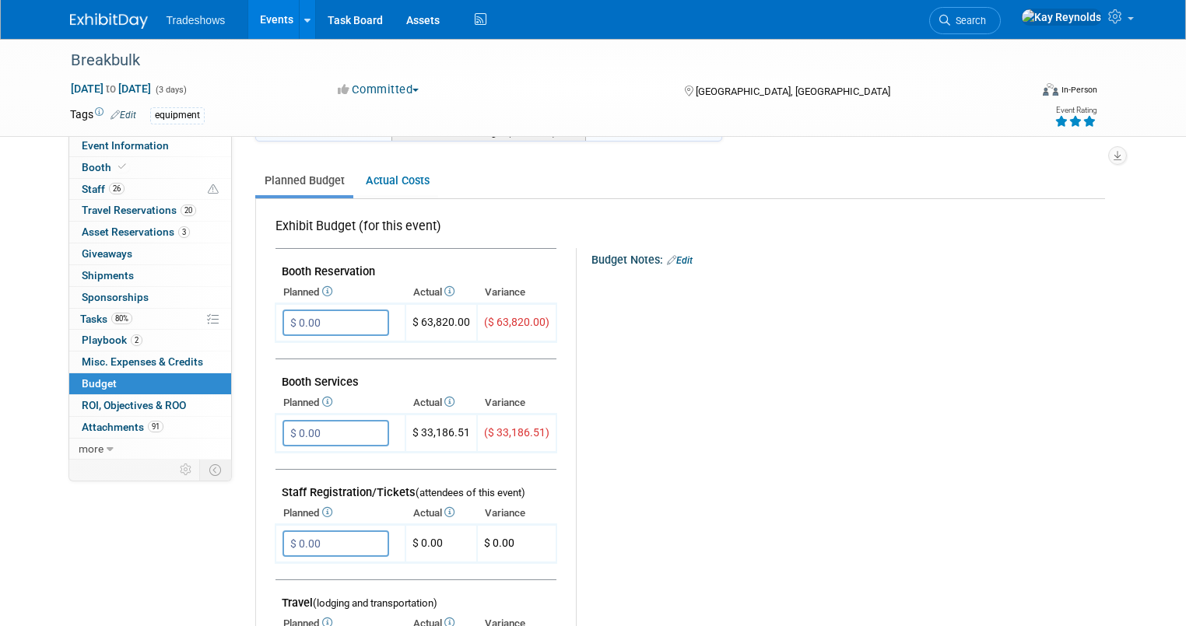
click at [412, 294] on th "Actual" at bounding box center [441, 293] width 72 height 22
click at [377, 176] on link "Actual Costs" at bounding box center [397, 181] width 82 height 29
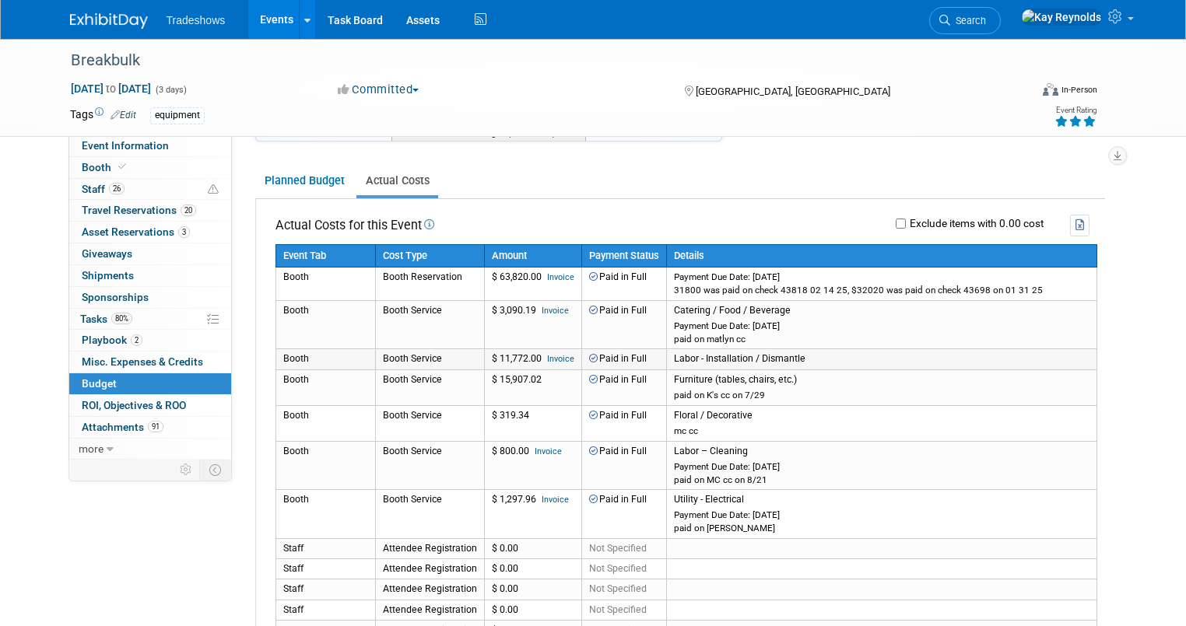
click at [547, 354] on link "Invoice" at bounding box center [560, 359] width 27 height 10
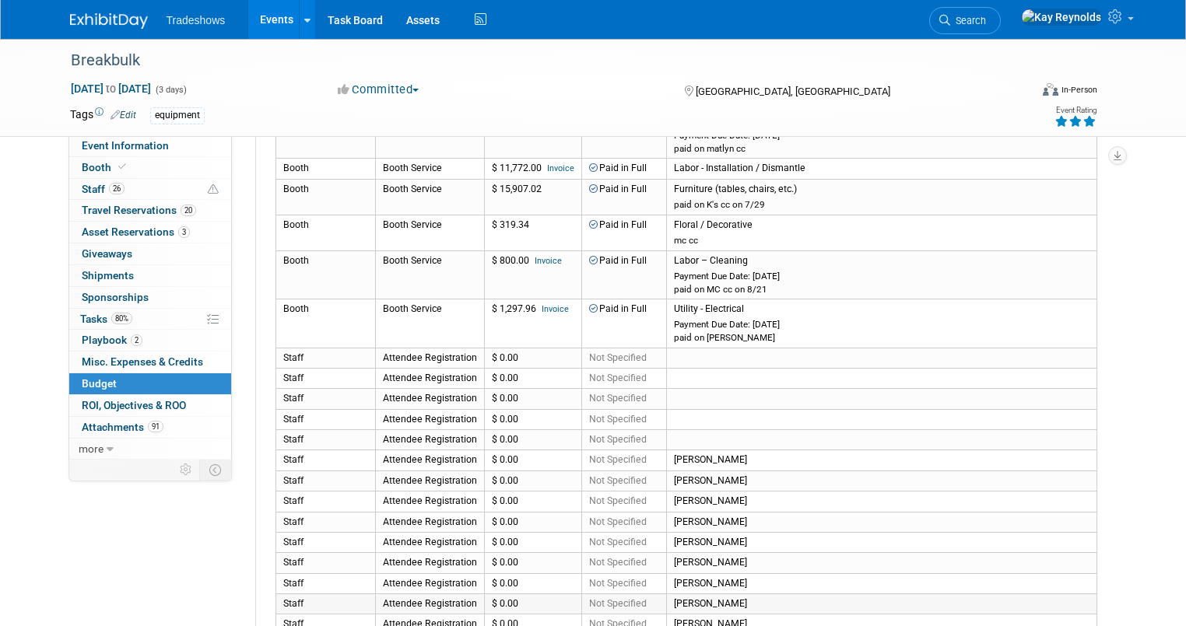
scroll to position [331, 0]
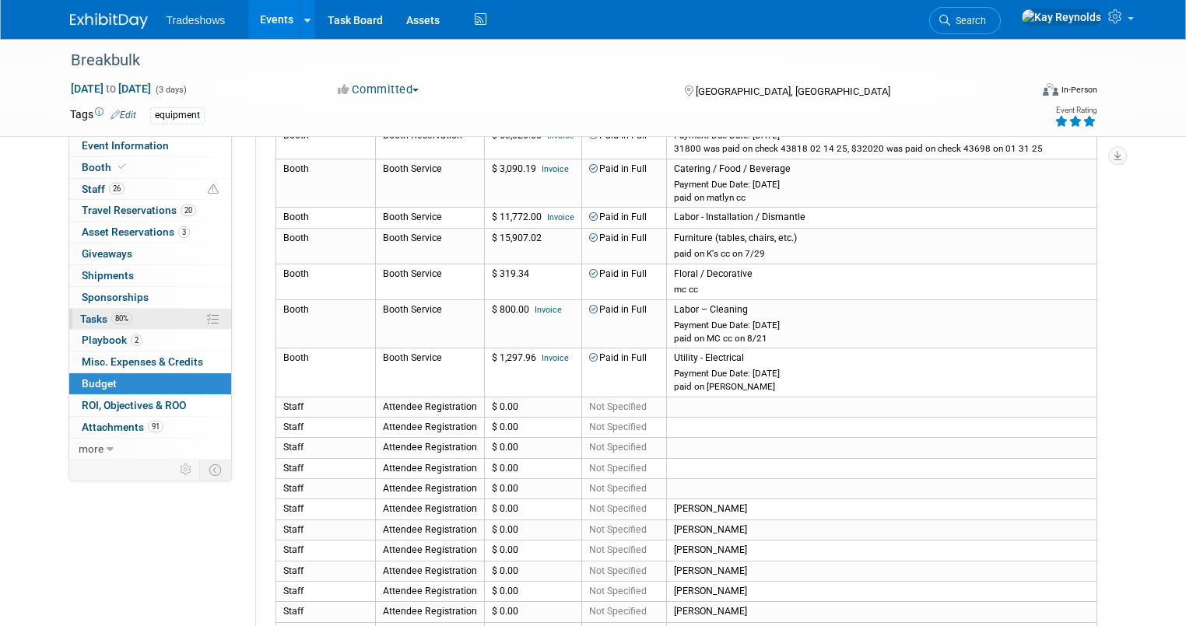
click at [134, 317] on link "80% Tasks 80%" at bounding box center [150, 319] width 162 height 21
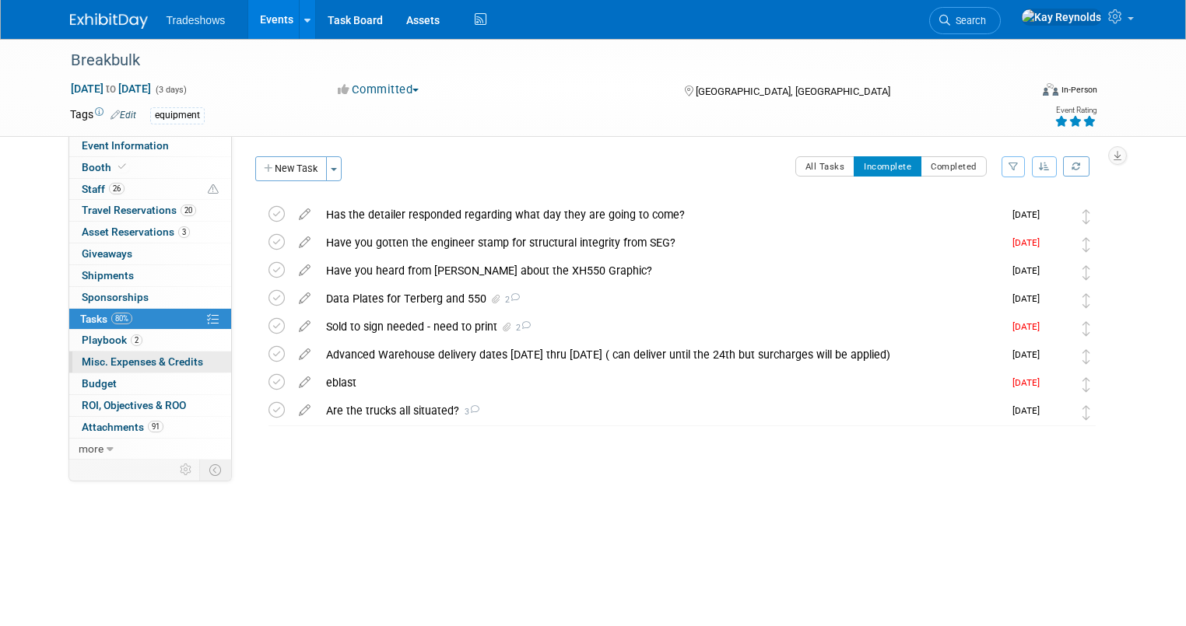
click at [114, 362] on span "Misc. Expenses & Credits 0" at bounding box center [142, 362] width 121 height 12
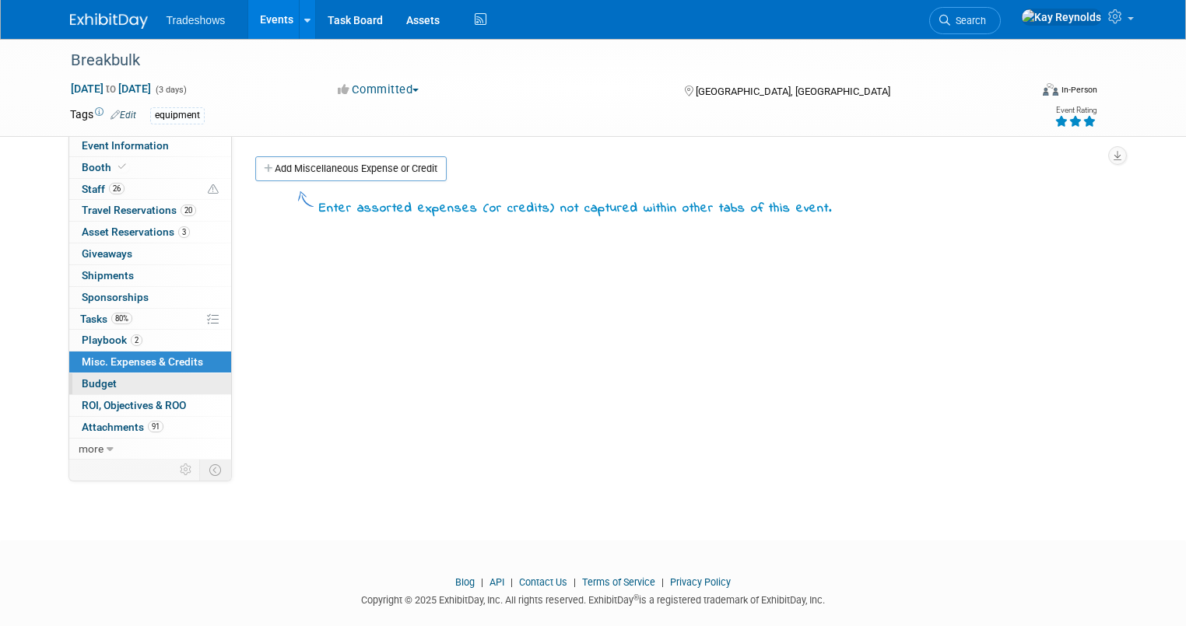
click at [136, 382] on link "Budget" at bounding box center [150, 383] width 162 height 21
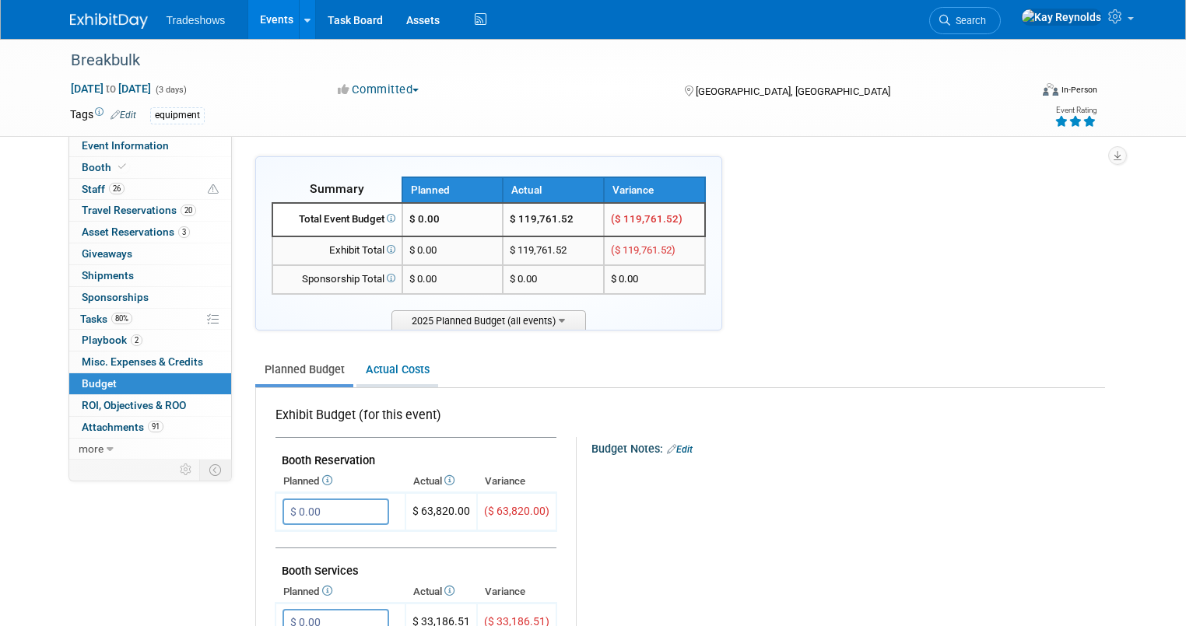
click at [377, 367] on link "Actual Costs" at bounding box center [397, 370] width 82 height 29
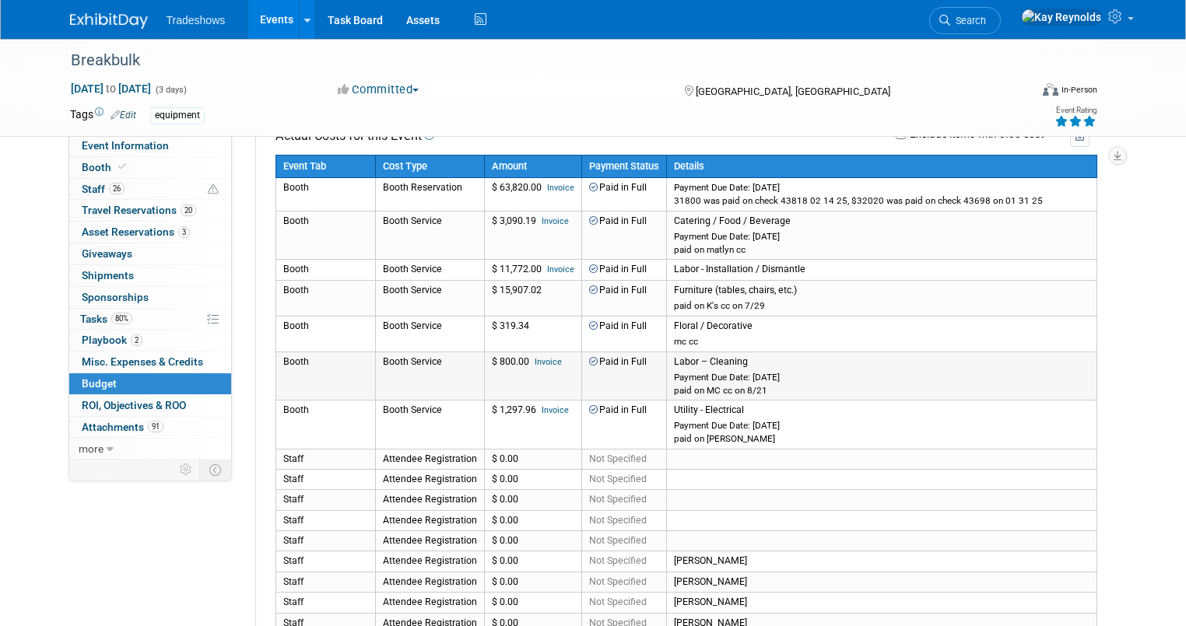
scroll to position [249, 0]
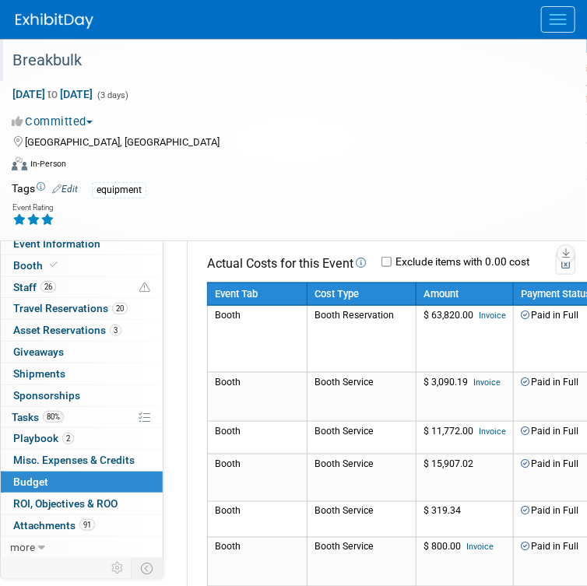
click at [31, 59] on div "Breakbulk" at bounding box center [281, 61] width 549 height 28
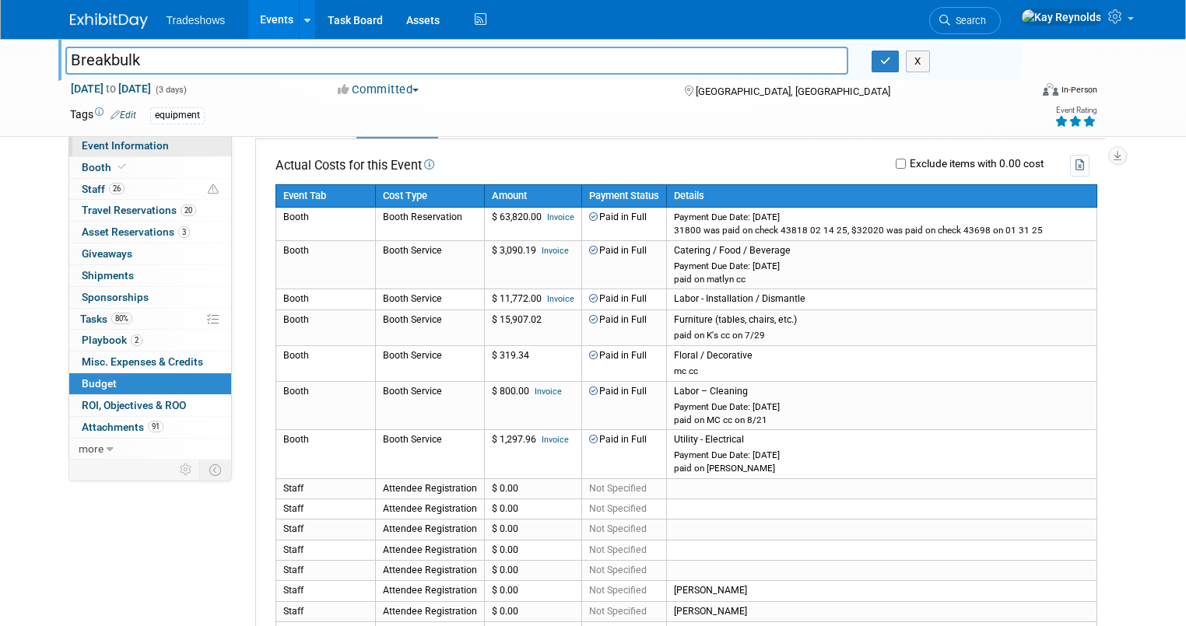
click at [107, 152] on span "Event Information" at bounding box center [125, 145] width 87 height 12
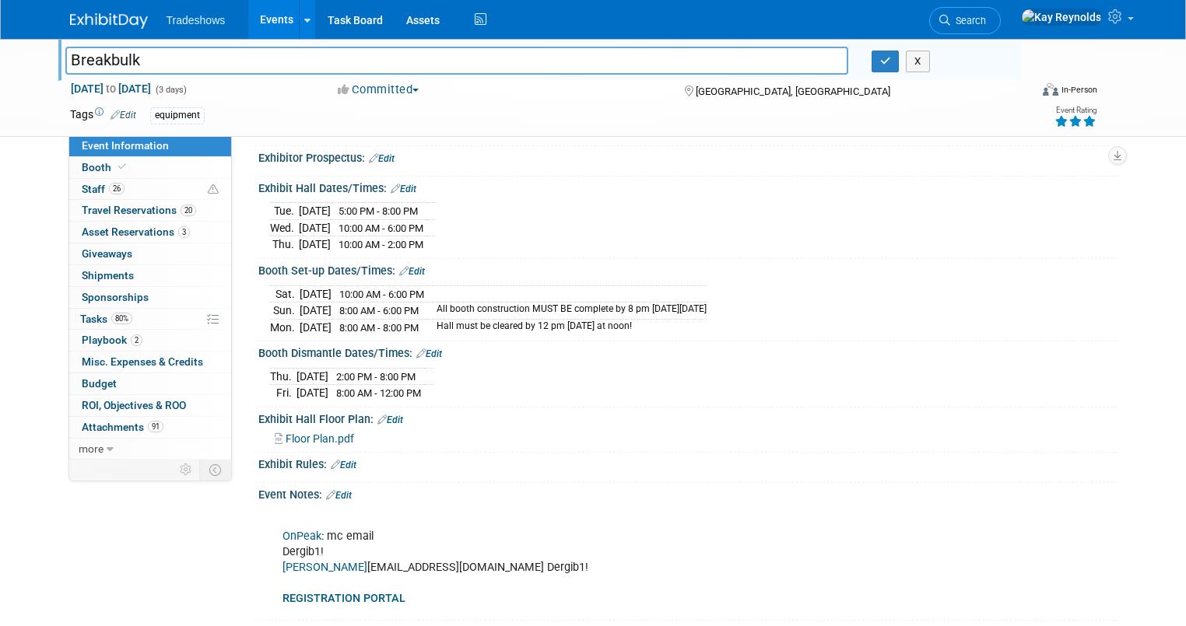
scroll to position [622, 0]
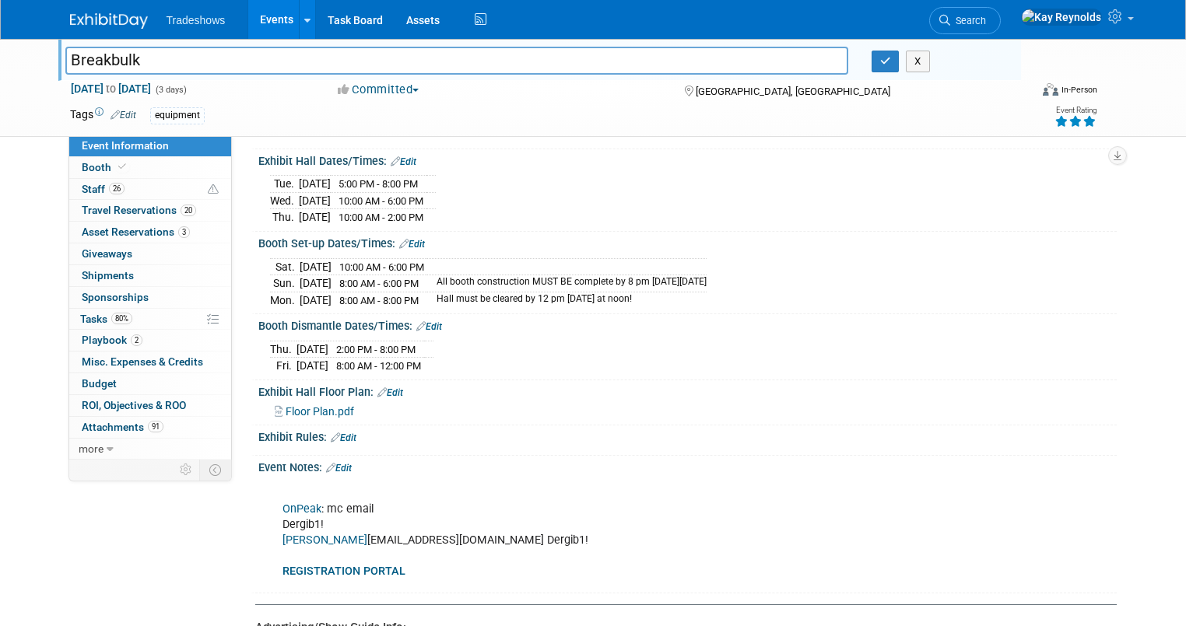
click at [287, 534] on link "[PERSON_NAME]" at bounding box center [324, 540] width 85 height 13
click at [404, 239] on link "Edit" at bounding box center [412, 244] width 26 height 11
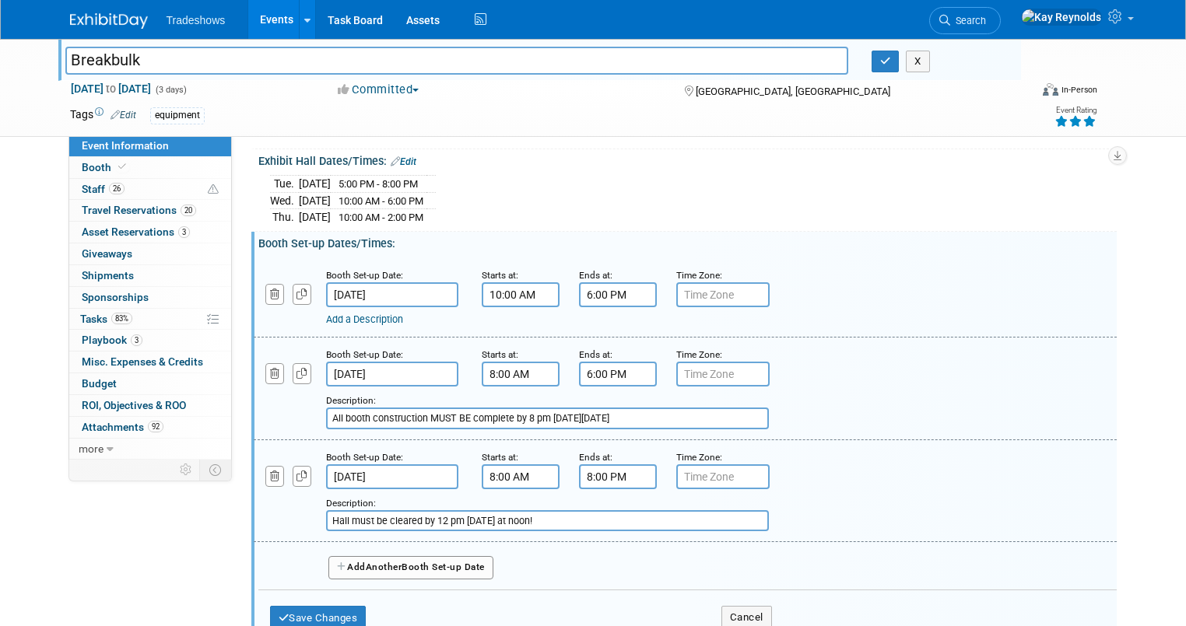
click at [366, 566] on button "Add Another Booth Set-up Date" at bounding box center [410, 567] width 165 height 23
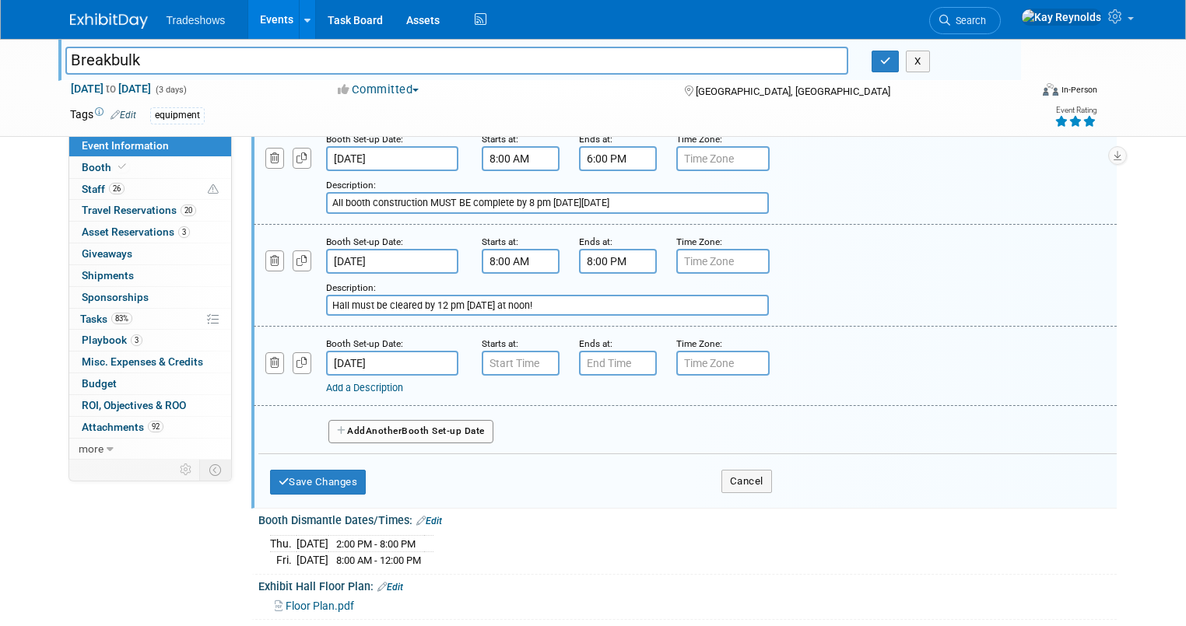
scroll to position [809, 0]
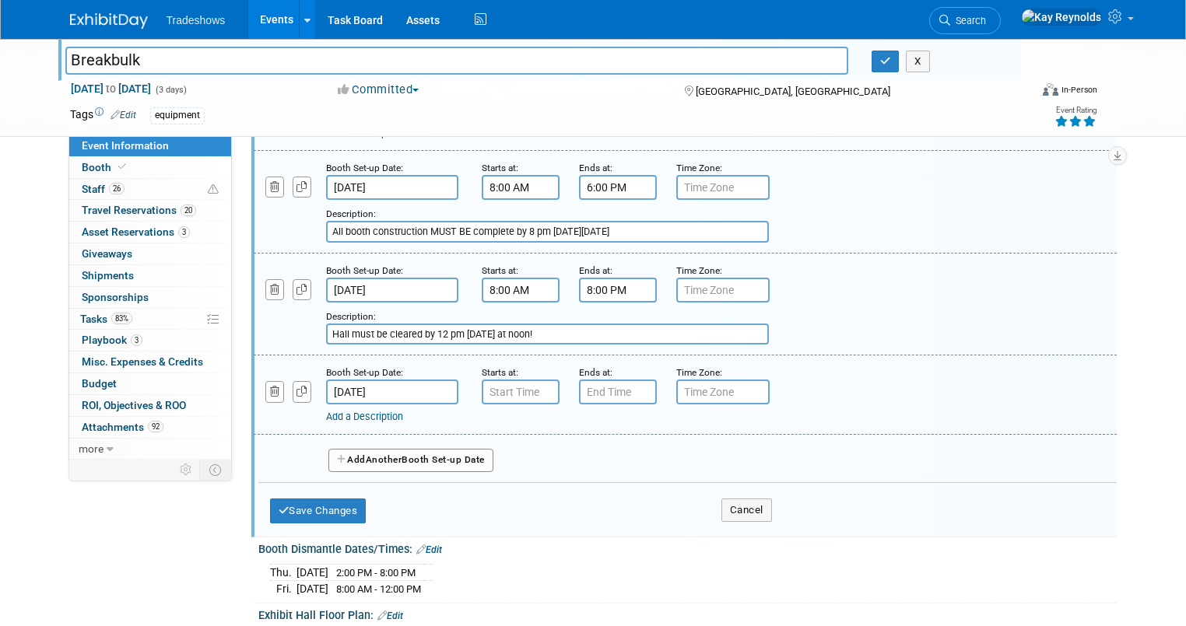
click at [370, 411] on link "Add a Description" at bounding box center [364, 417] width 77 height 12
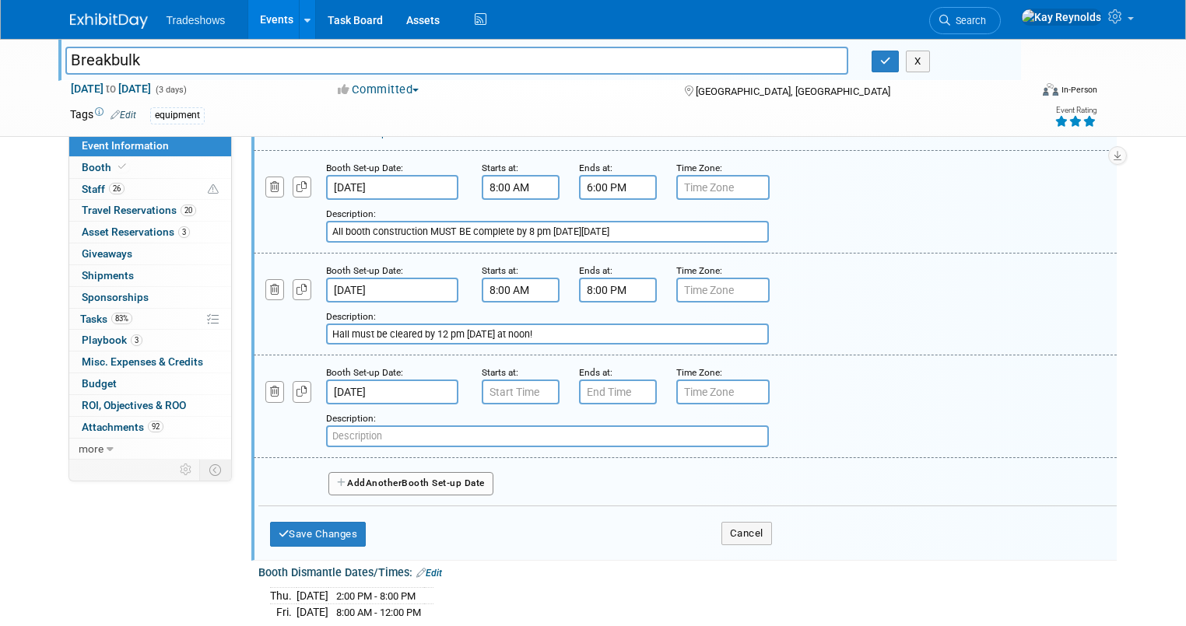
click at [396, 381] on input "[DATE]" at bounding box center [392, 392] width 132 height 25
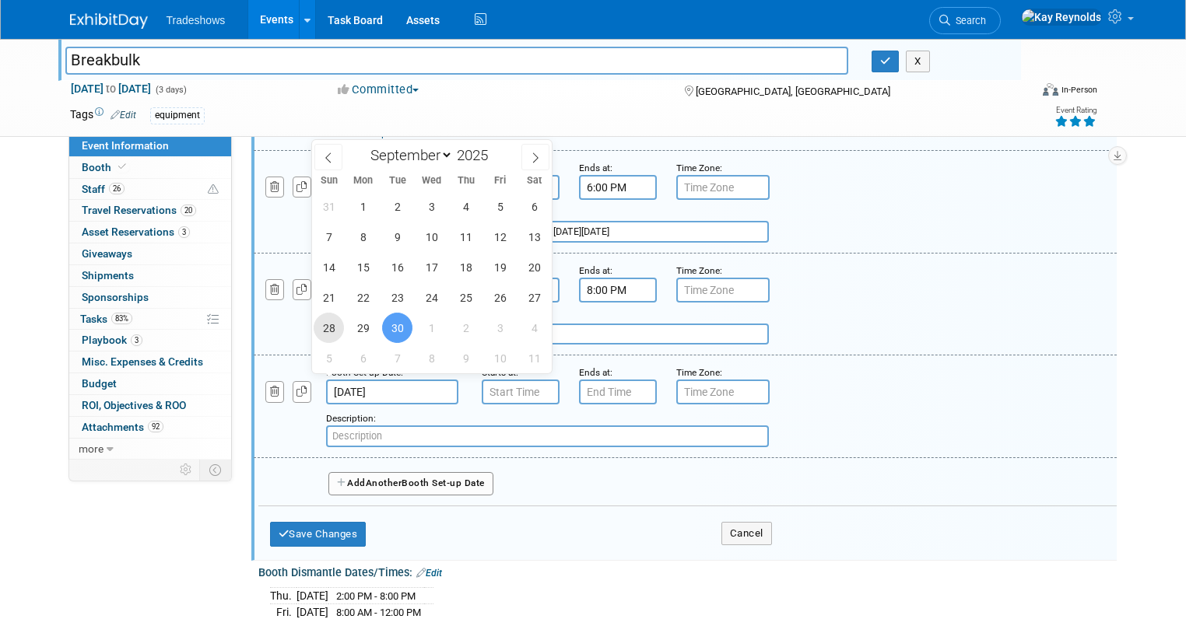
click at [327, 328] on span "28" at bounding box center [329, 328] width 30 height 30
type input "[DATE]"
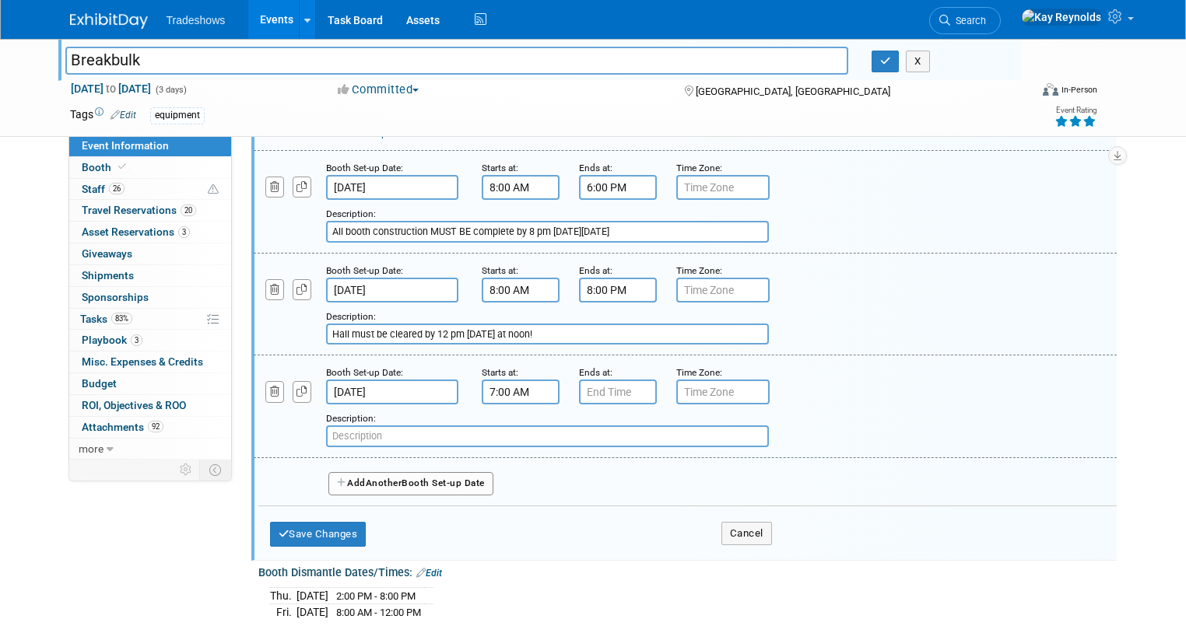
click at [500, 380] on input "7:00 AM" at bounding box center [521, 392] width 78 height 25
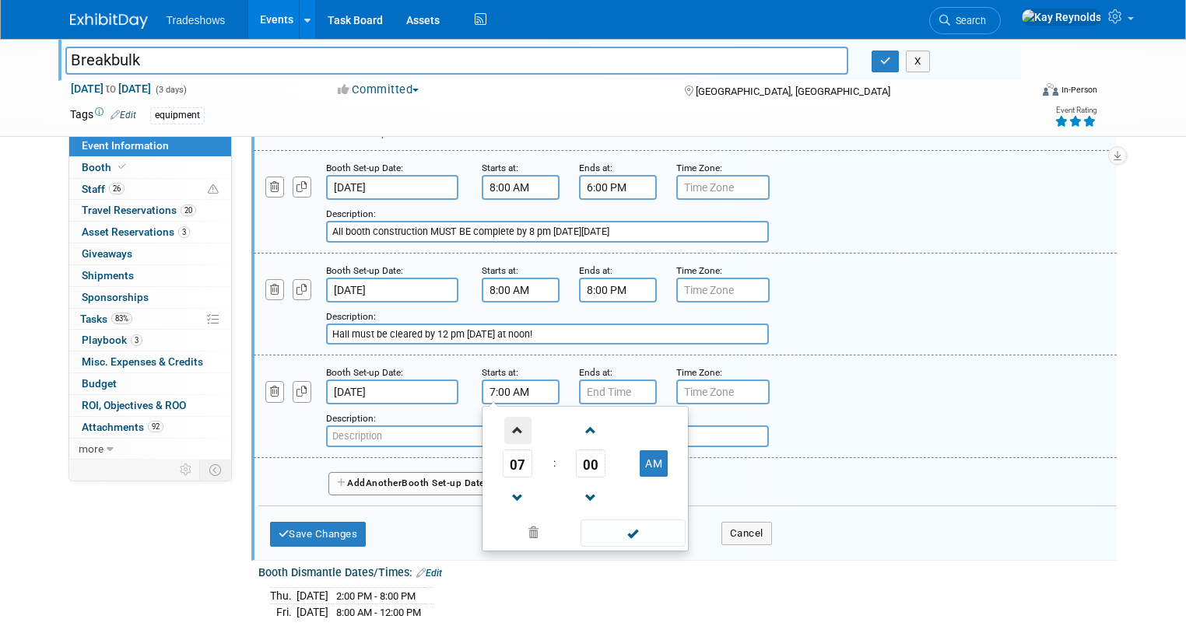
click at [506, 423] on span at bounding box center [517, 430] width 27 height 27
click at [577, 423] on span at bounding box center [590, 430] width 27 height 27
click at [581, 459] on span "02" at bounding box center [591, 464] width 30 height 28
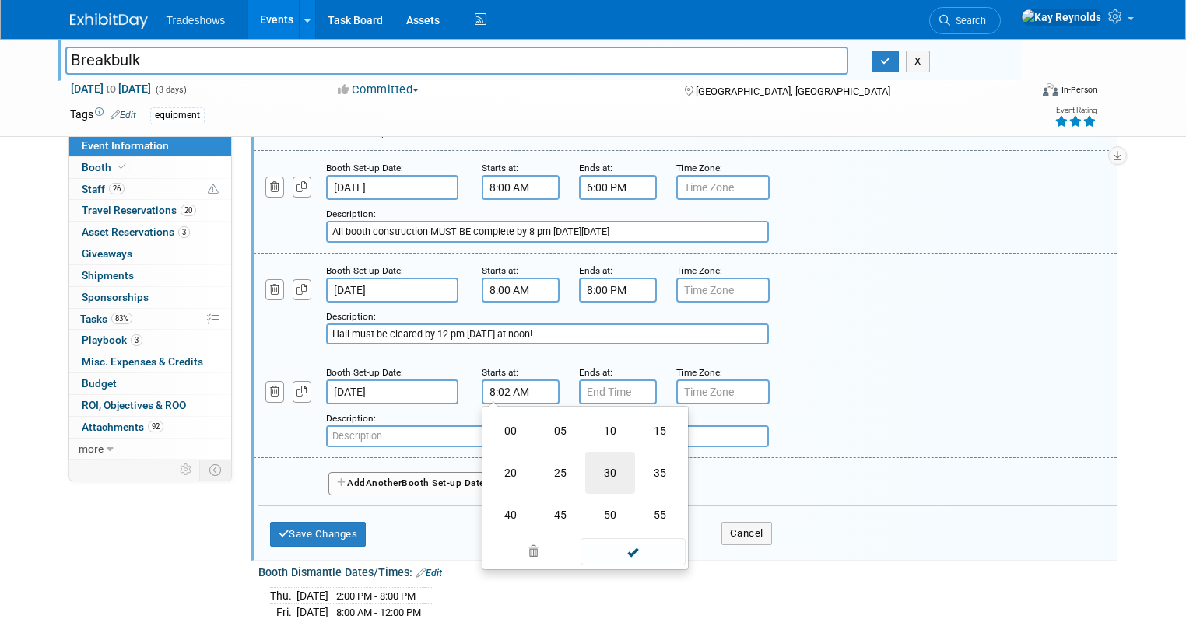
click at [591, 466] on td "30" at bounding box center [610, 473] width 50 height 42
type input "8:30 AM"
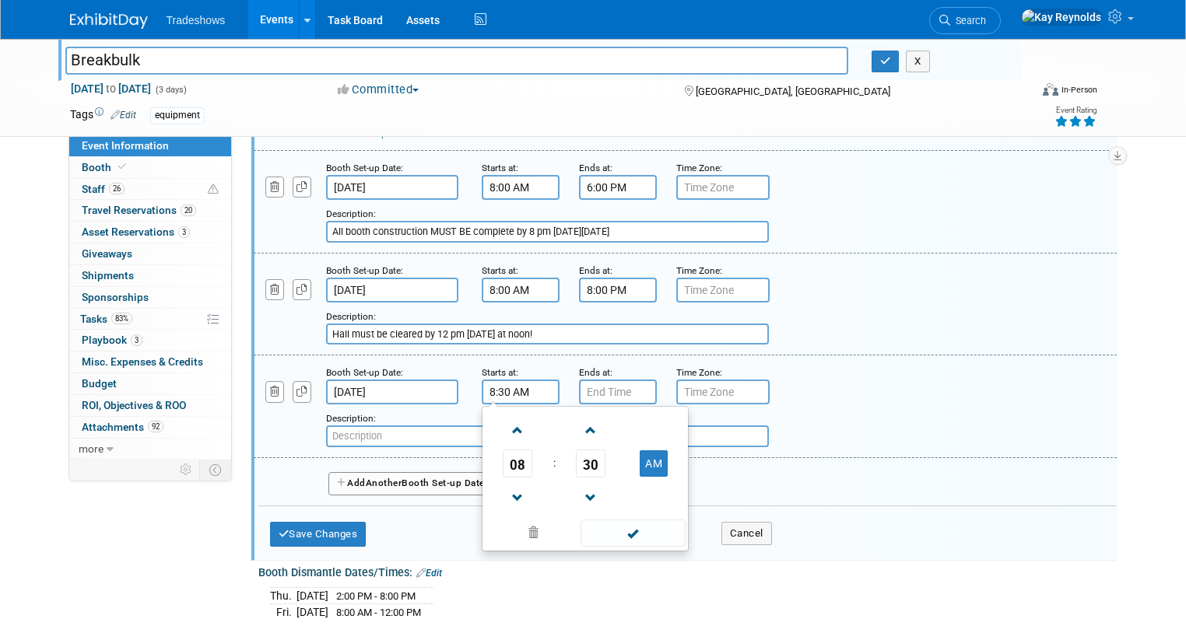
click at [326, 429] on input "text" at bounding box center [547, 437] width 443 height 22
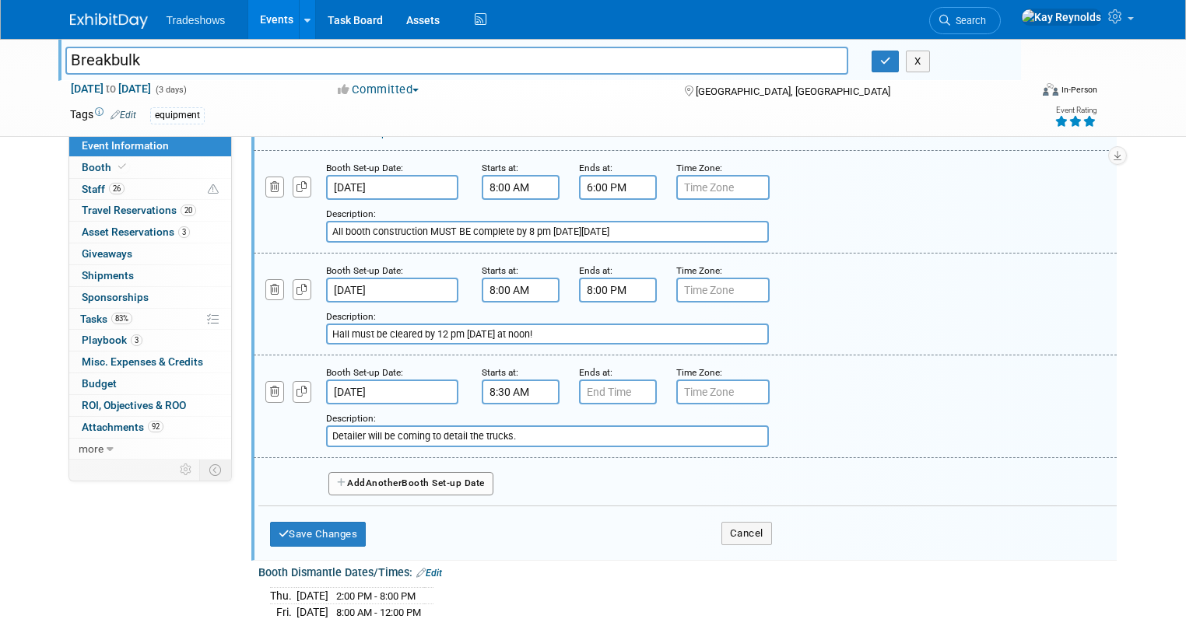
click at [547, 426] on input "Detailer will be coming to detail the trucks." at bounding box center [547, 437] width 443 height 22
drag, startPoint x: 427, startPoint y: 426, endPoint x: 357, endPoint y: 427, distance: 70.0
click at [357, 427] on input "Detailer will be coming to detail the trucks. per email from AOD Auto Care" at bounding box center [547, 437] width 443 height 22
click at [551, 433] on input "detailing e trucks. per email from AOD Auto Care" at bounding box center [547, 437] width 443 height 22
type input "detailing e trucks. per email from AOD Auto Care 08 25 25"
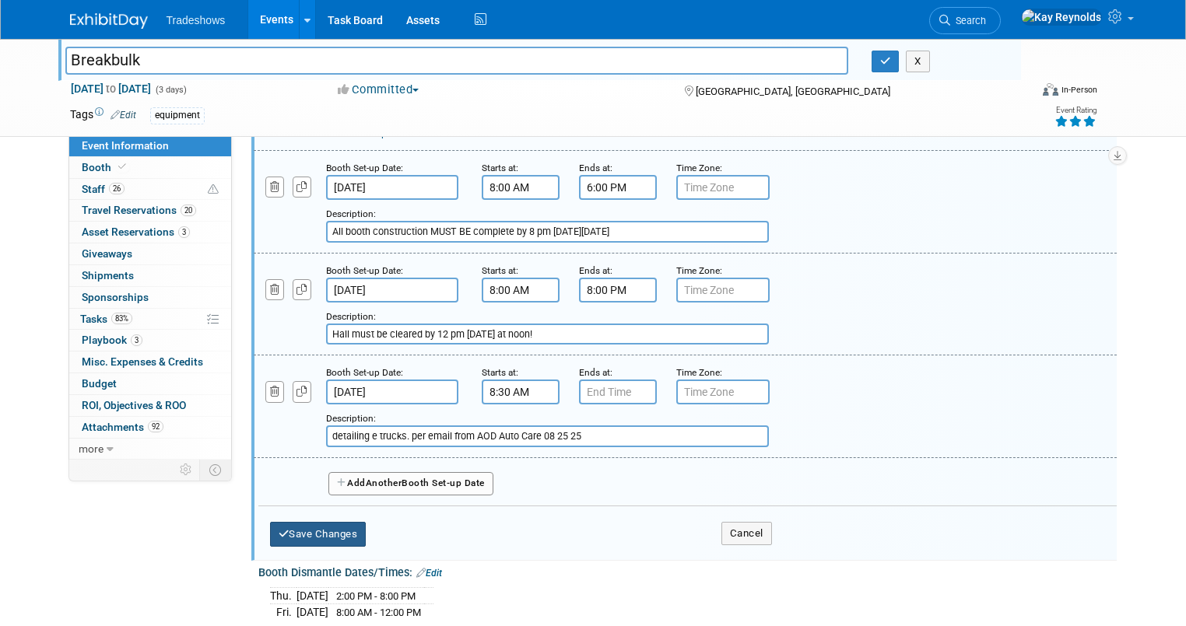
click at [316, 528] on button "Save Changes" at bounding box center [318, 534] width 96 height 25
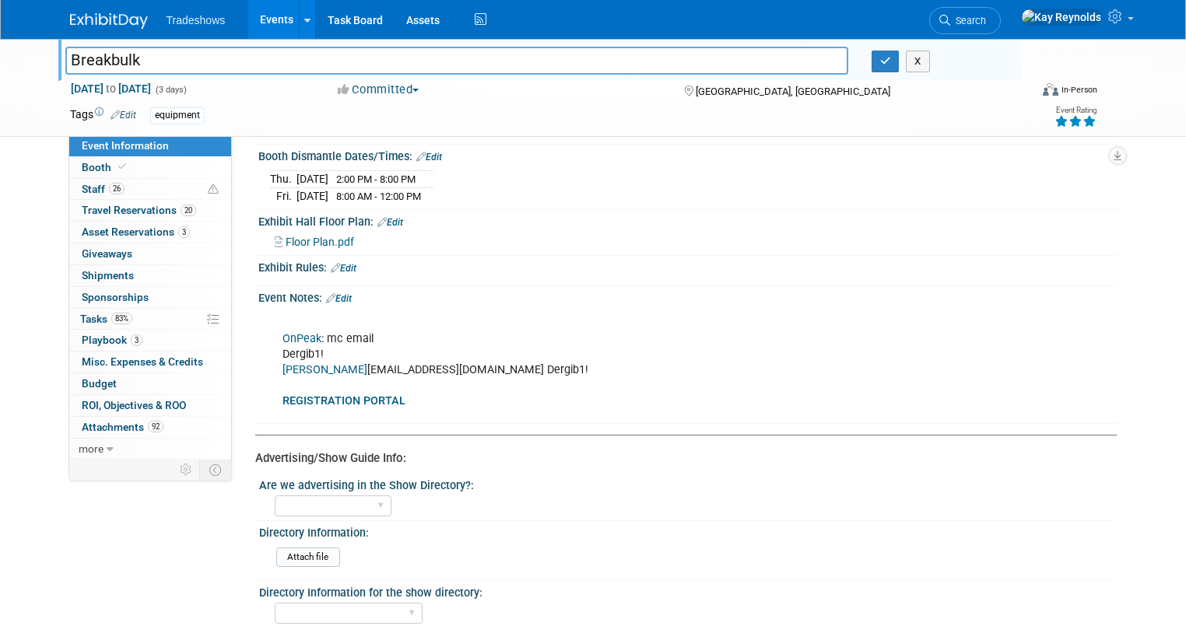
click at [118, 147] on span "Event Information" at bounding box center [125, 145] width 87 height 12
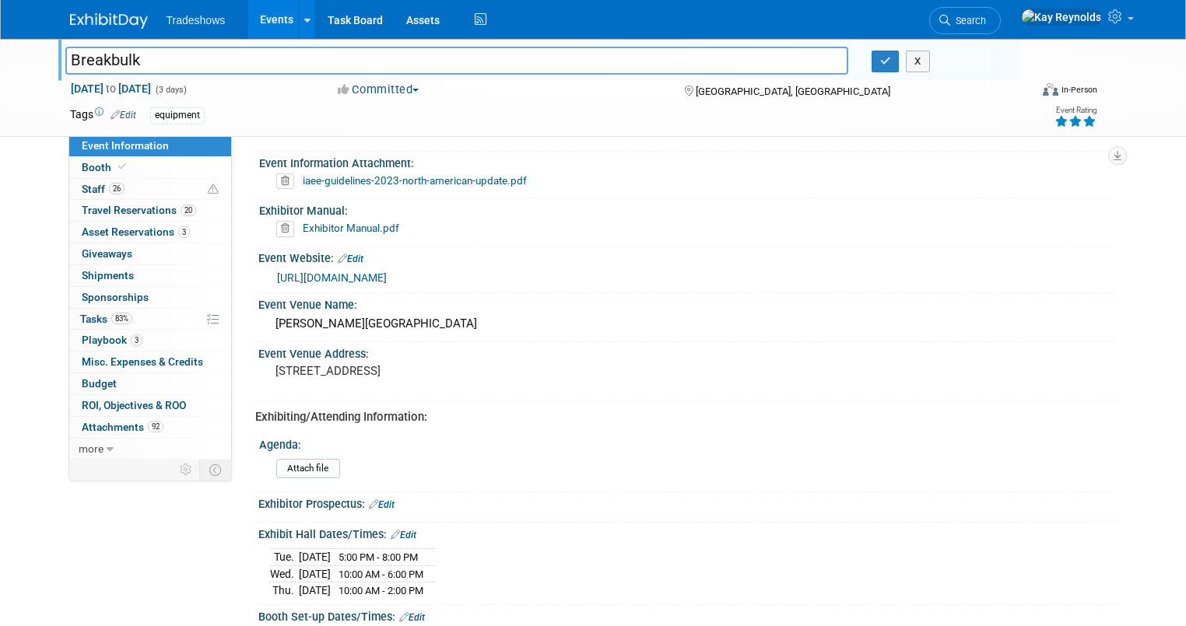
scroll to position [0, 0]
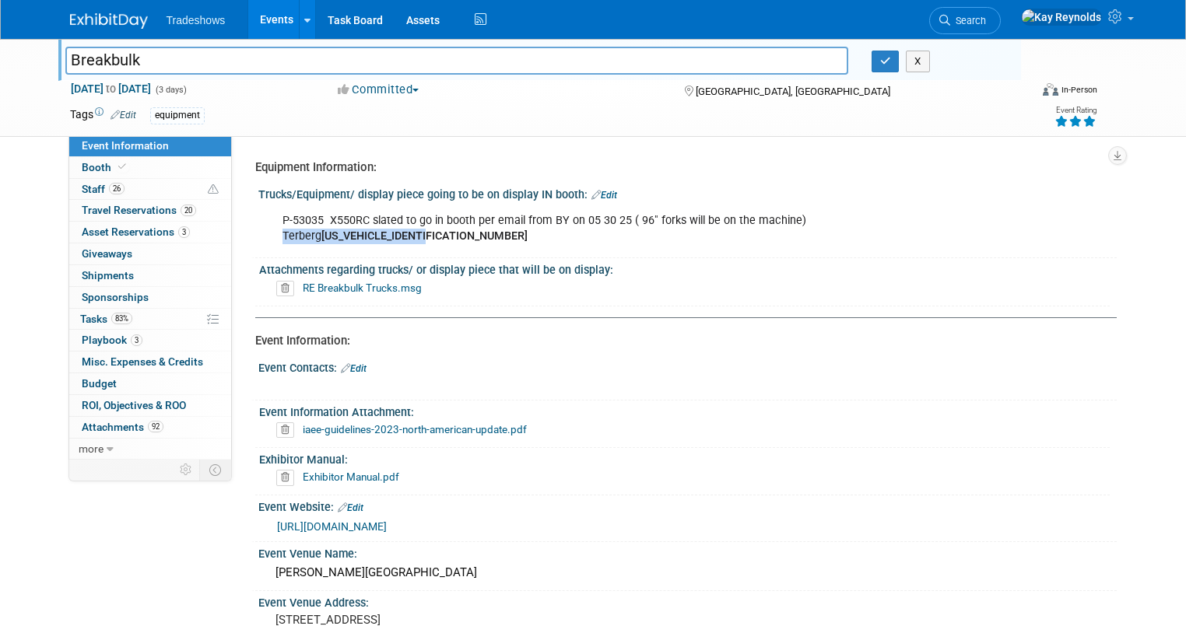
drag, startPoint x: 435, startPoint y: 237, endPoint x: 266, endPoint y: 234, distance: 168.9
click at [272, 234] on div "P-53035 X550RC slated to go in booth per email from BY on 05 30 25 ( 96" forks …" at bounding box center [611, 228] width 679 height 47
copy div "Terberg [US_VEHICLE_IDENTIFICATION_NUMBER]"
